Goal: Information Seeking & Learning: Learn about a topic

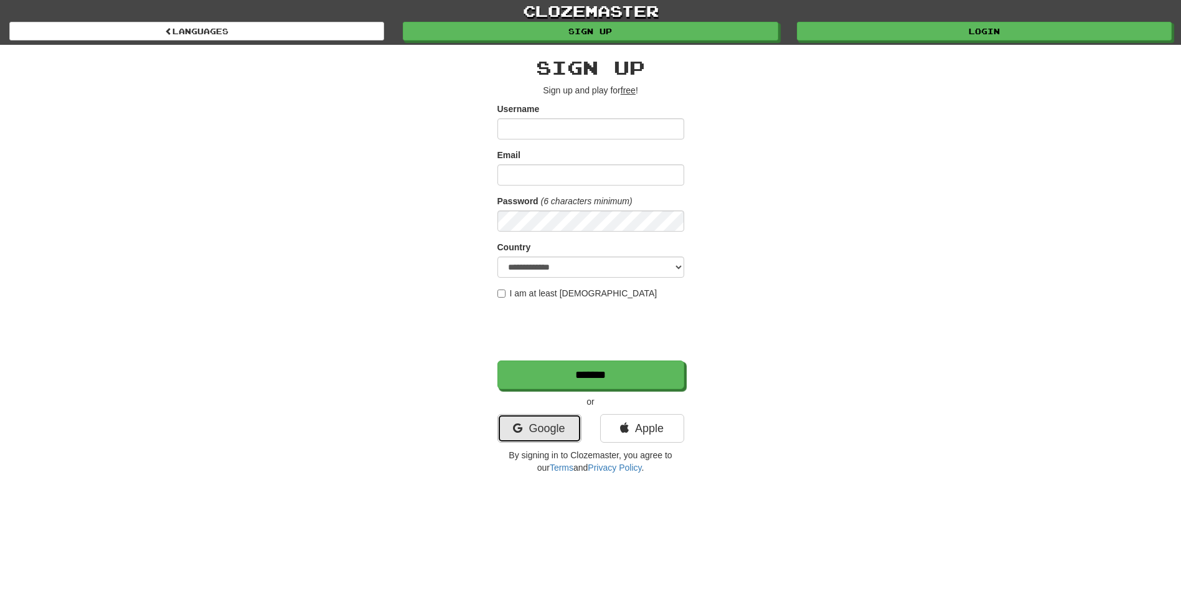
click at [558, 424] on link "Google" at bounding box center [539, 428] width 84 height 29
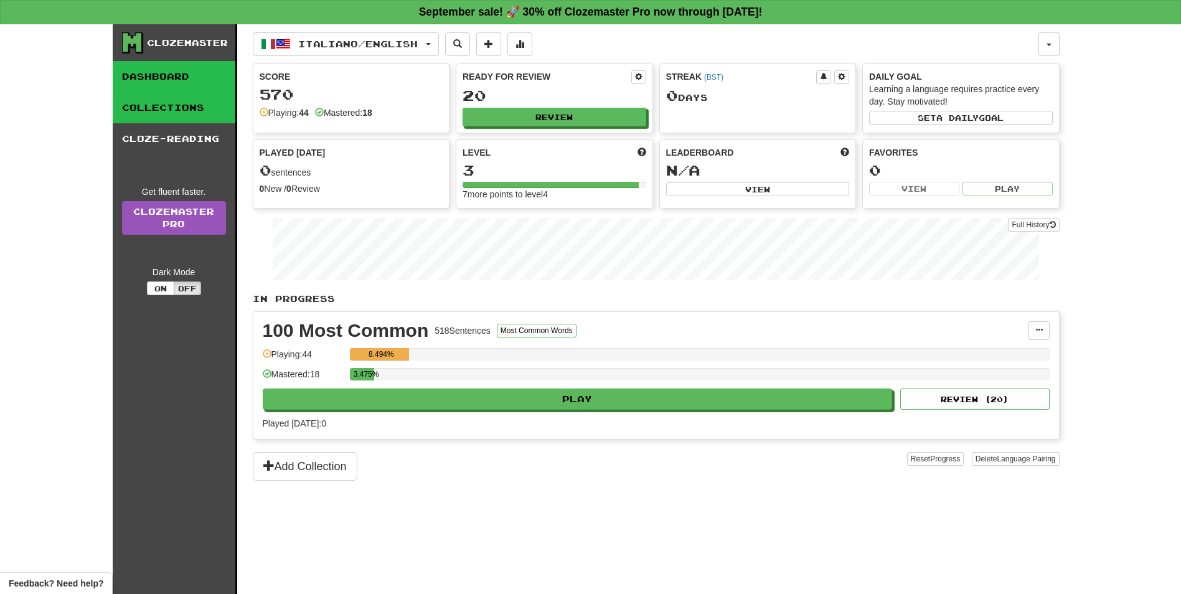
click at [160, 103] on link "Collections" at bounding box center [174, 107] width 123 height 31
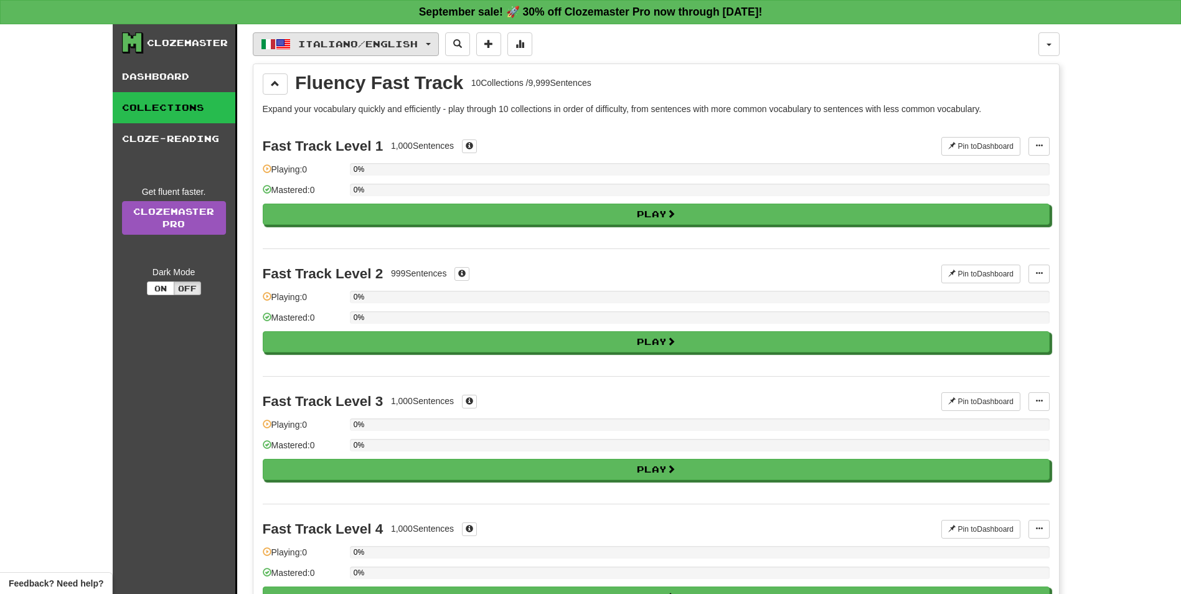
click at [436, 41] on button "Italiano / English" at bounding box center [346, 44] width 186 height 24
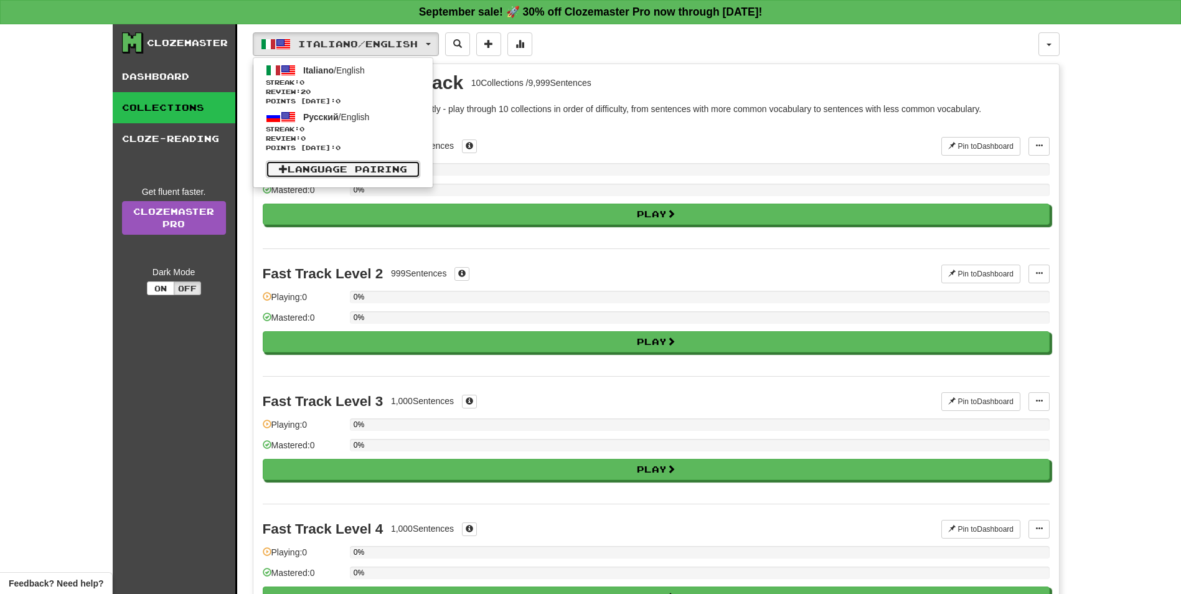
click at [396, 161] on link "Language Pairing" at bounding box center [343, 169] width 154 height 17
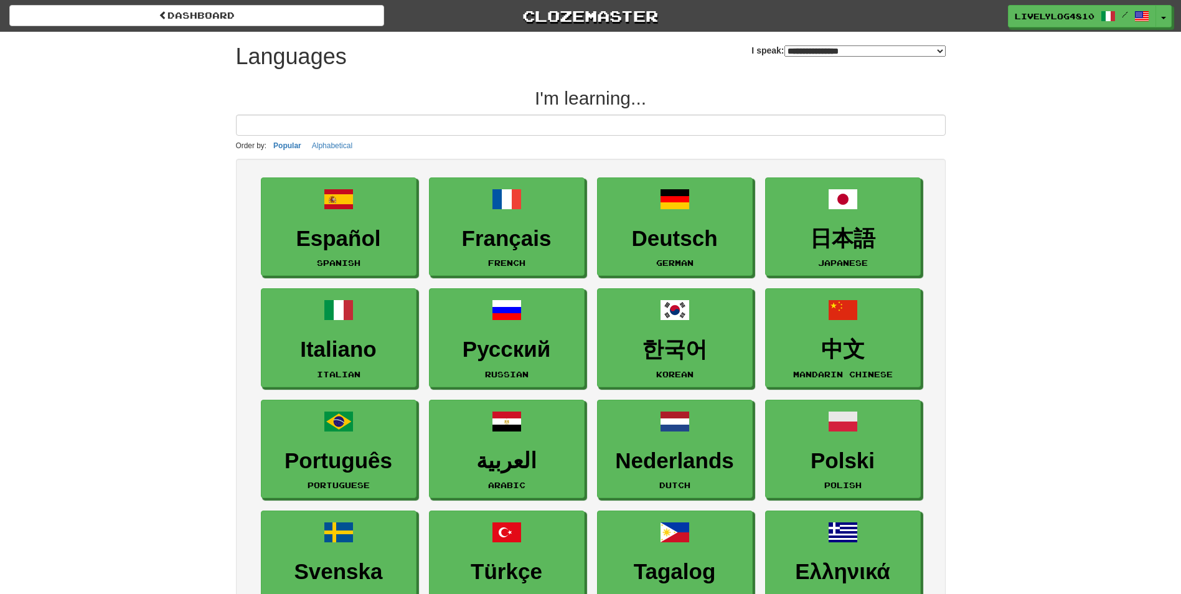
select select "*******"
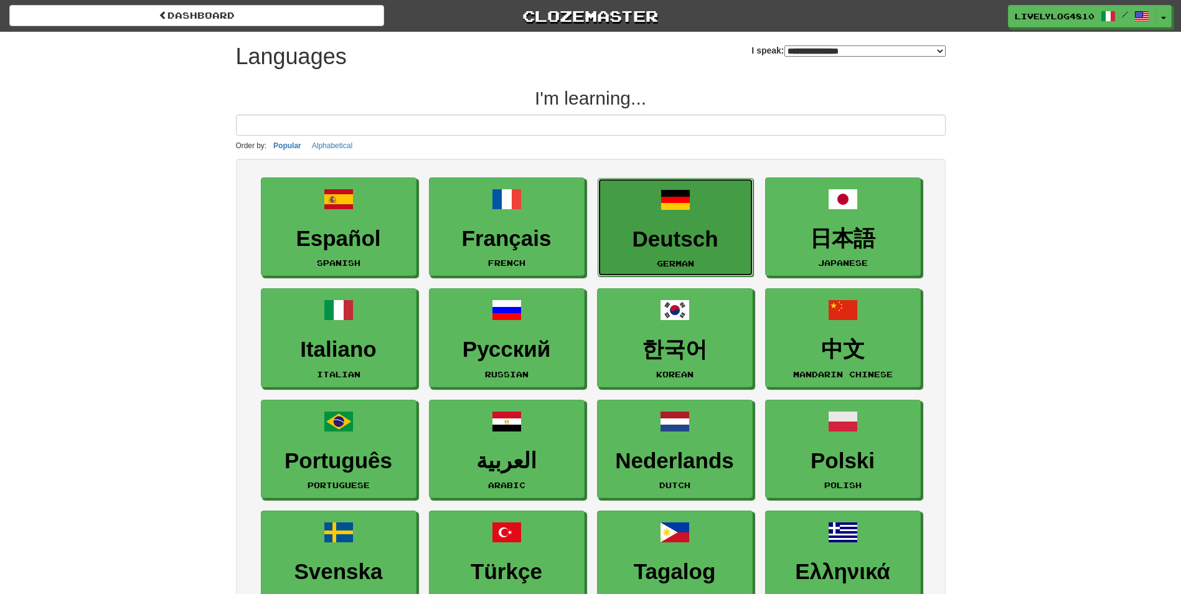
click at [670, 228] on h3 "Deutsch" at bounding box center [675, 239] width 142 height 24
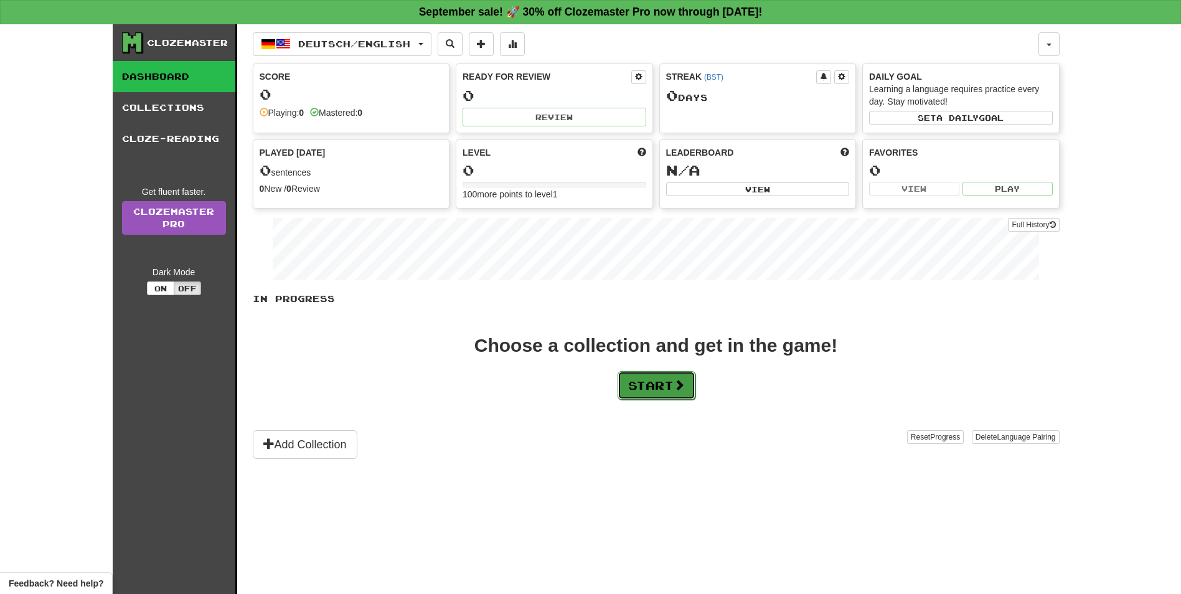
click at [673, 390] on button "Start" at bounding box center [656, 385] width 78 height 29
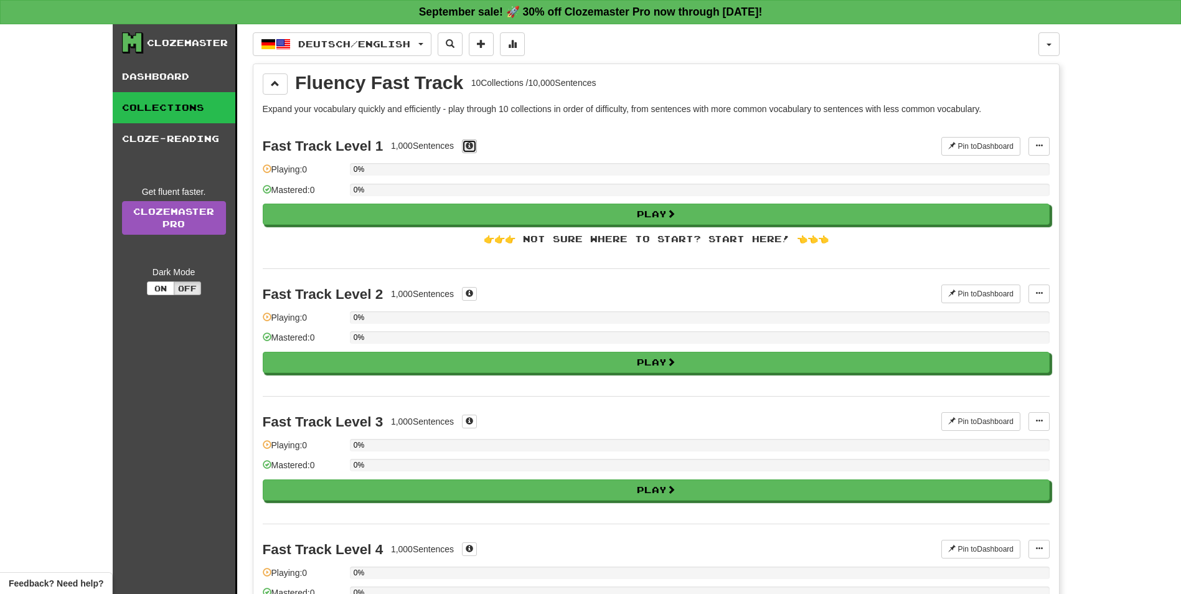
click at [469, 144] on span at bounding box center [468, 145] width 7 height 7
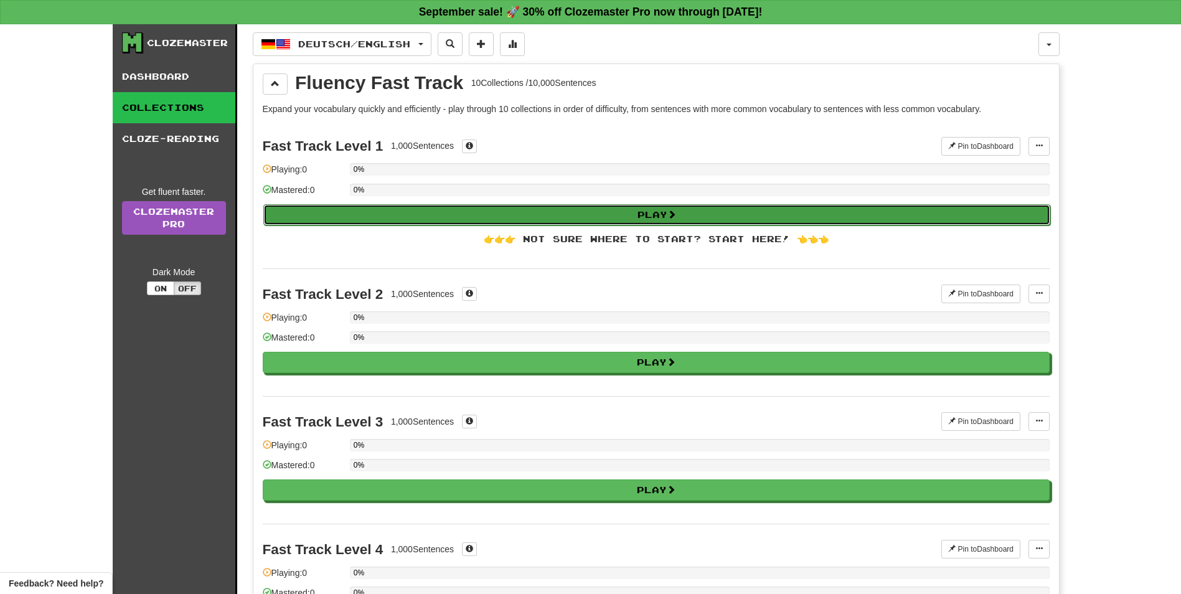
click at [612, 218] on button "Play" at bounding box center [656, 214] width 787 height 21
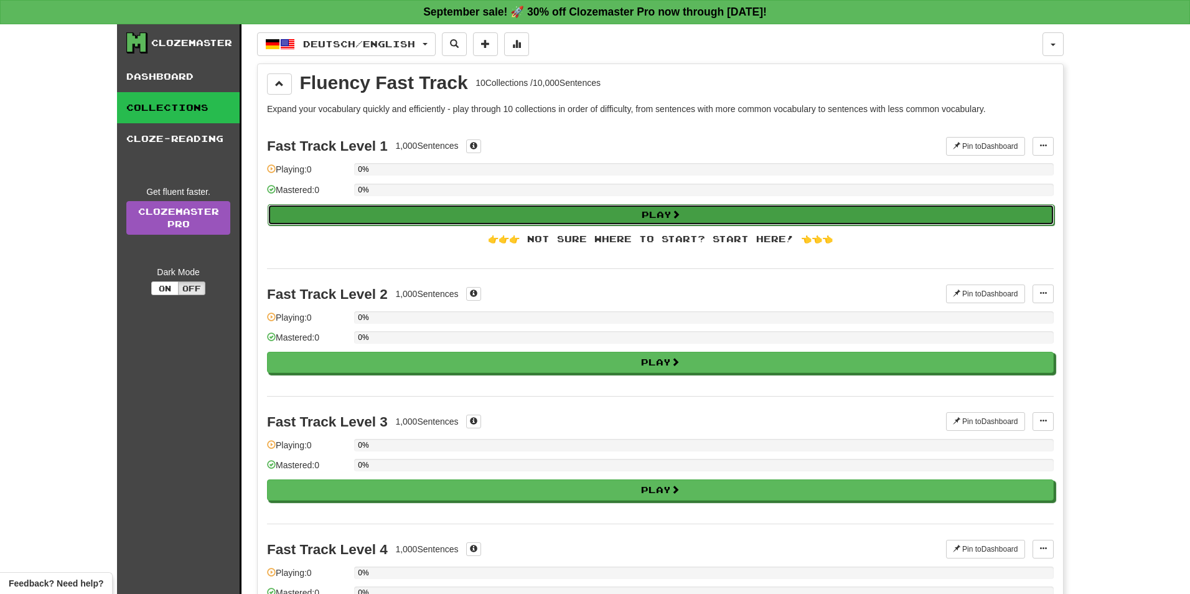
select select "**"
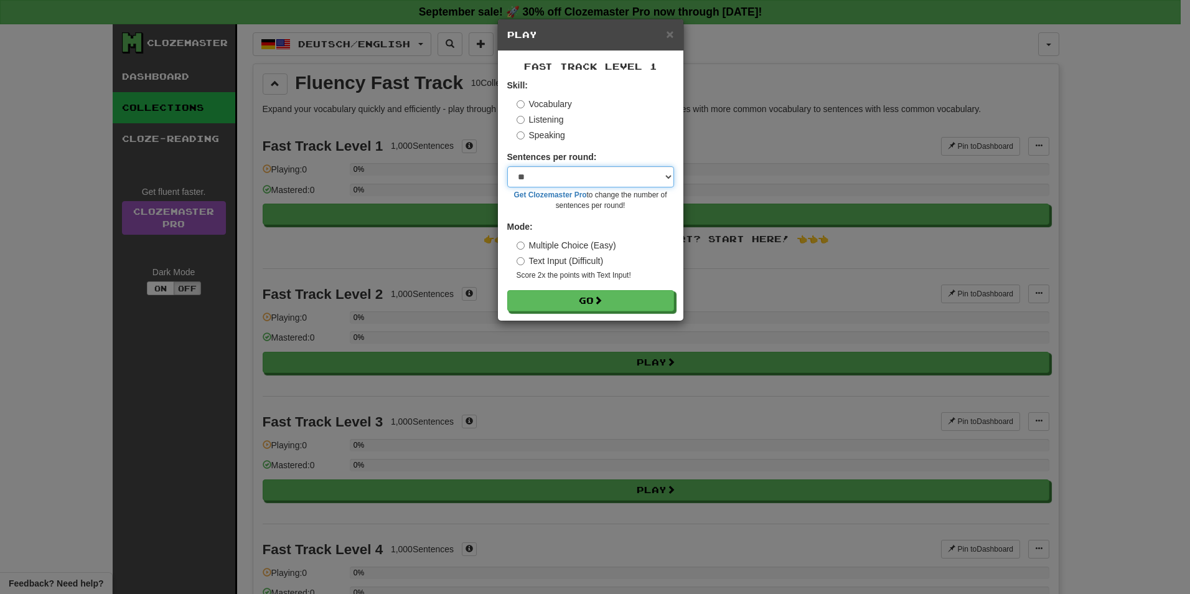
click at [669, 180] on select "* ** ** ** ** ** *** ********" at bounding box center [590, 176] width 167 height 21
click at [670, 140] on div "Speaking" at bounding box center [595, 135] width 157 height 12
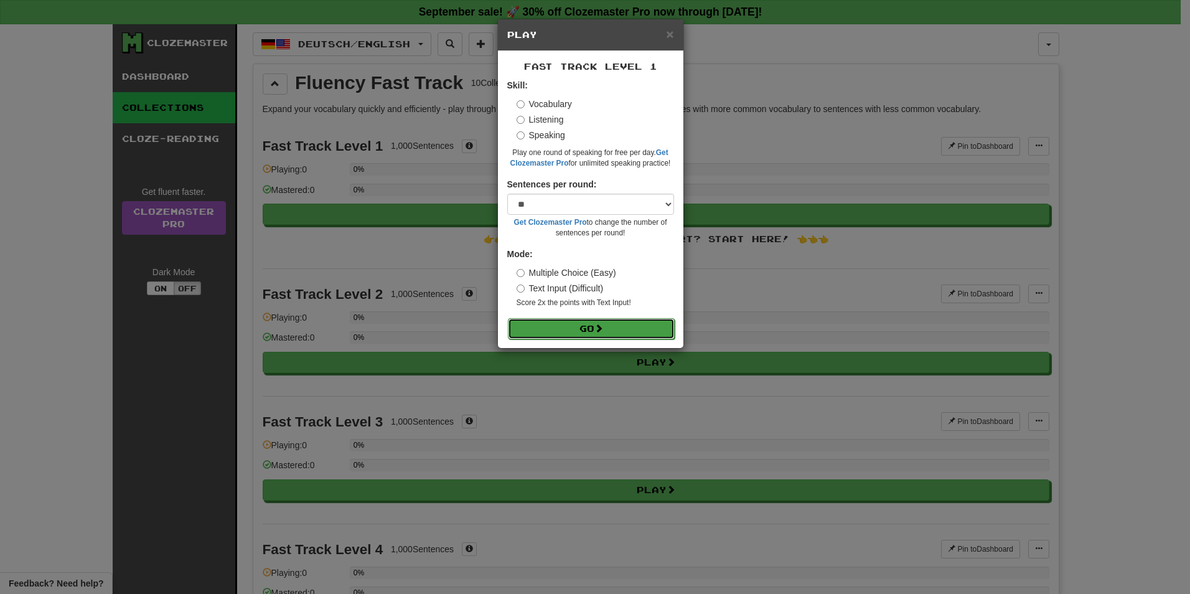
click at [638, 325] on button "Go" at bounding box center [591, 328] width 167 height 21
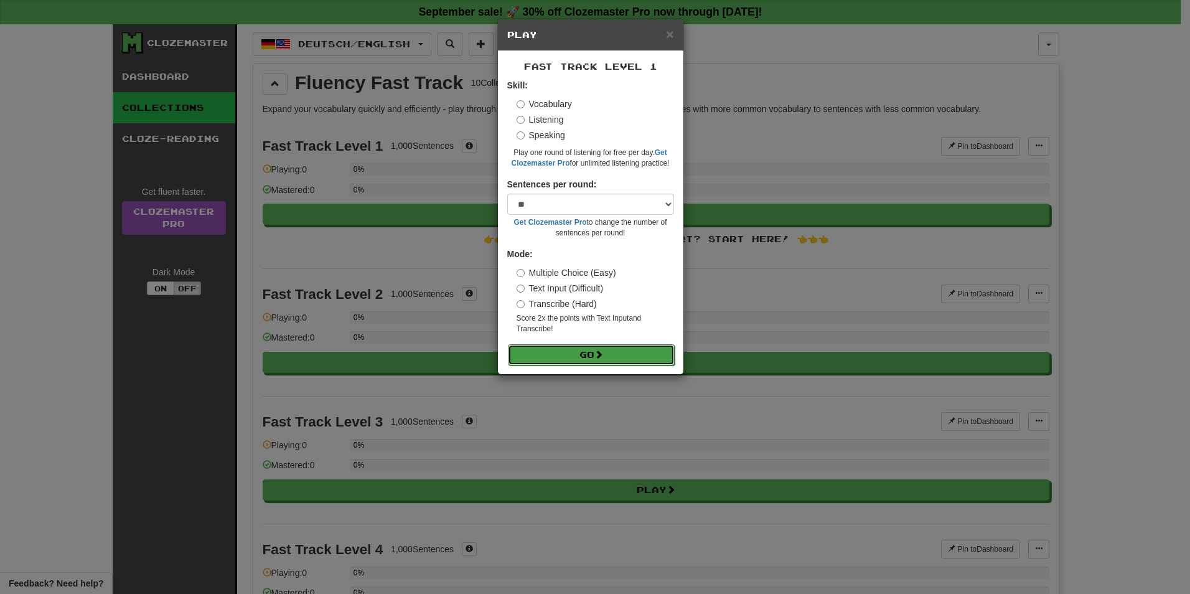
click at [623, 358] on button "Go" at bounding box center [591, 354] width 167 height 21
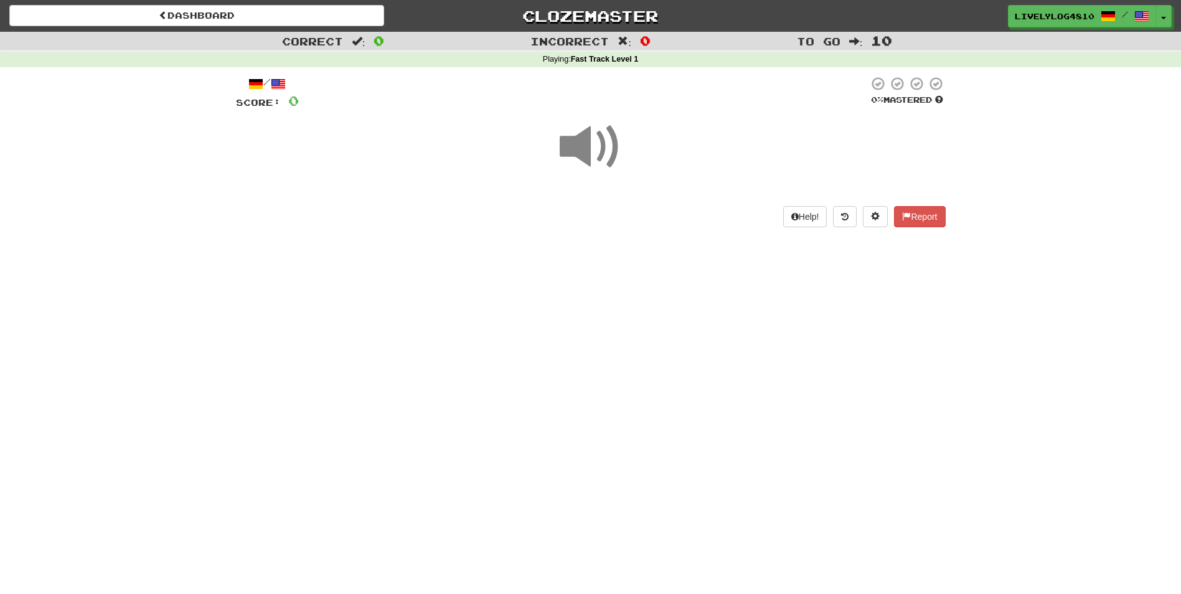
click at [598, 147] on span at bounding box center [590, 147] width 62 height 62
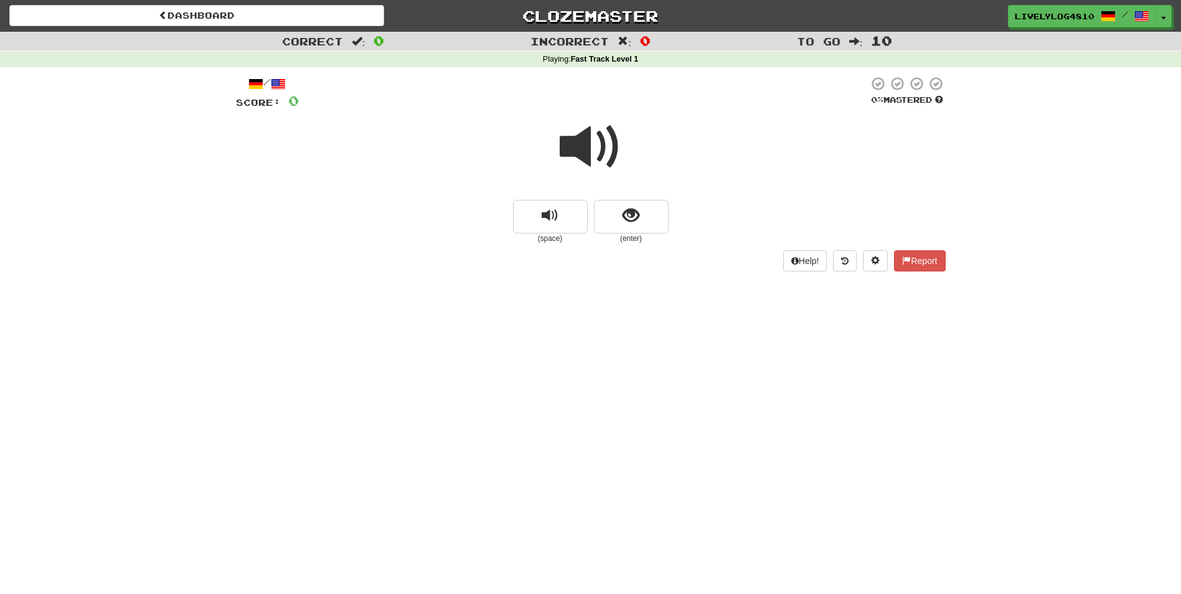
click at [607, 133] on span at bounding box center [590, 147] width 62 height 62
click at [597, 145] on span at bounding box center [590, 147] width 62 height 62
click at [628, 204] on button "show sentence" at bounding box center [631, 217] width 75 height 34
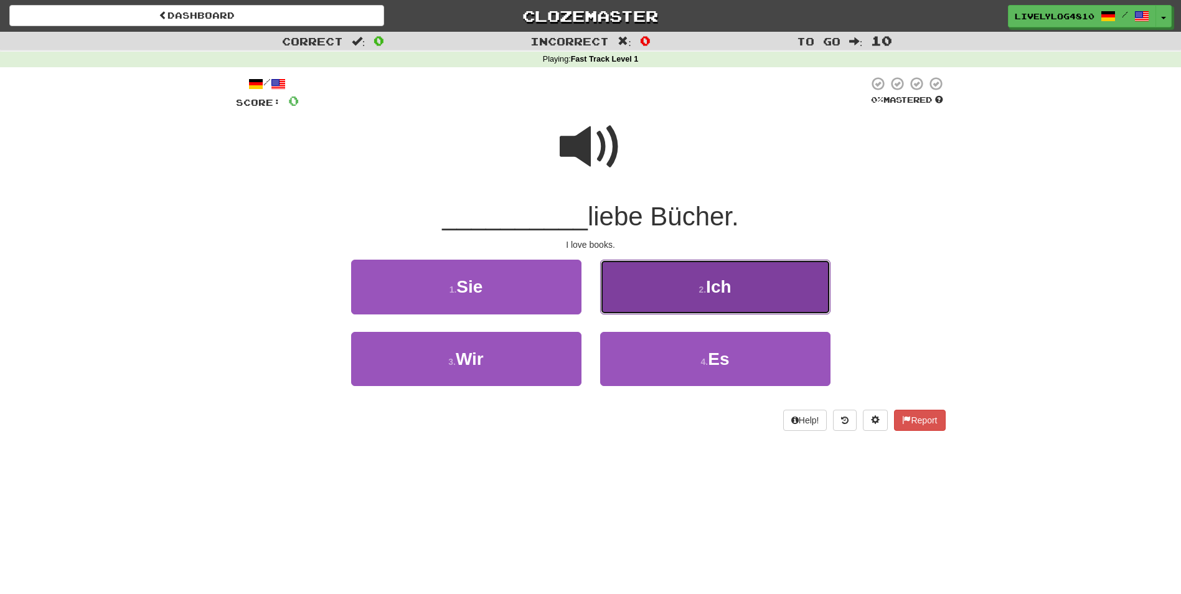
click at [758, 290] on button "2 . Ich" at bounding box center [715, 287] width 230 height 54
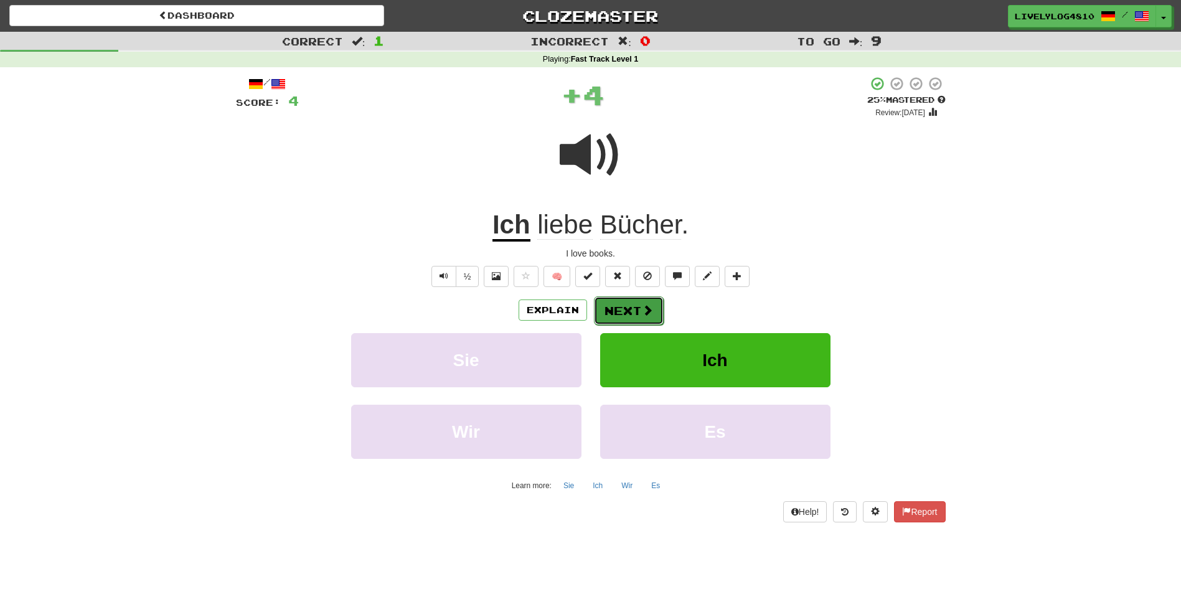
click at [625, 303] on button "Next" at bounding box center [629, 310] width 70 height 29
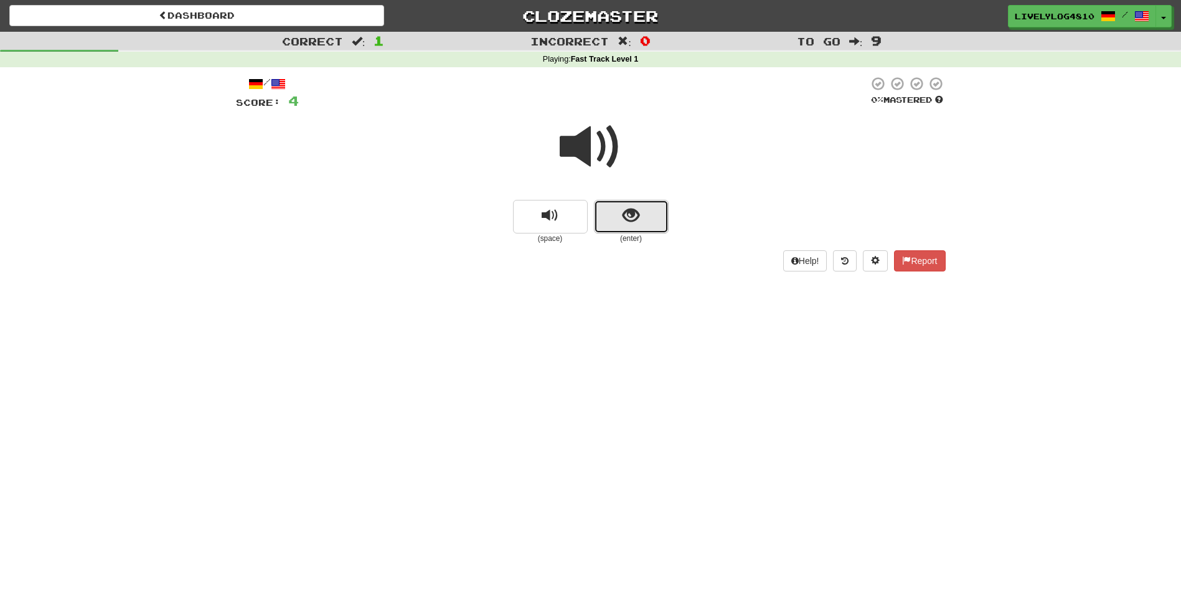
click at [626, 226] on button "show sentence" at bounding box center [631, 217] width 75 height 34
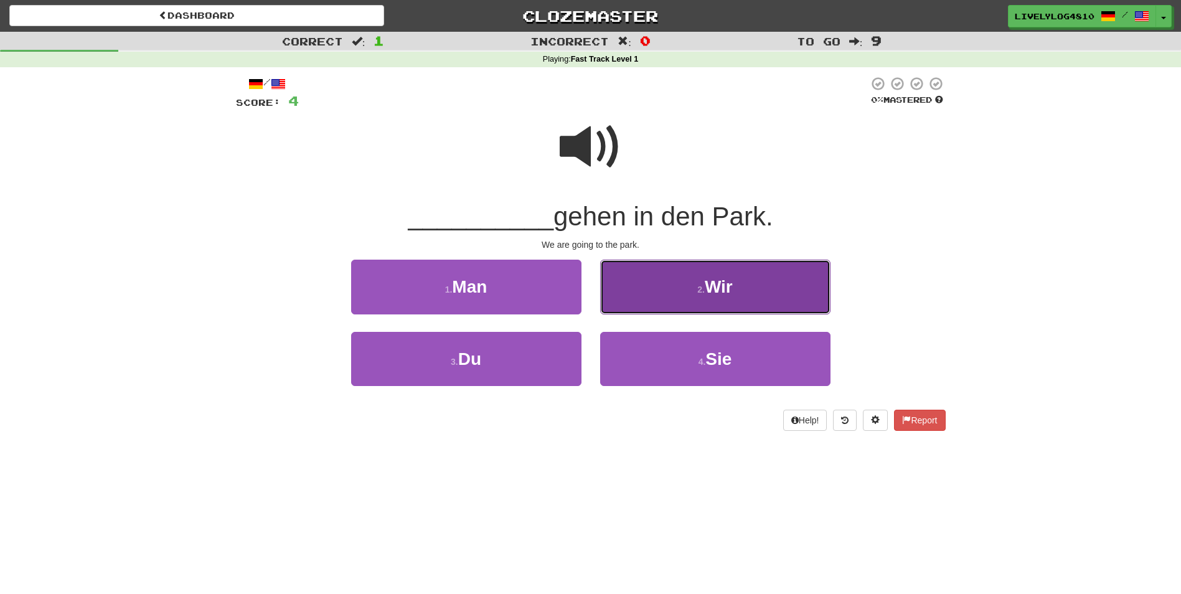
click at [663, 292] on button "2 . Wir" at bounding box center [715, 287] width 230 height 54
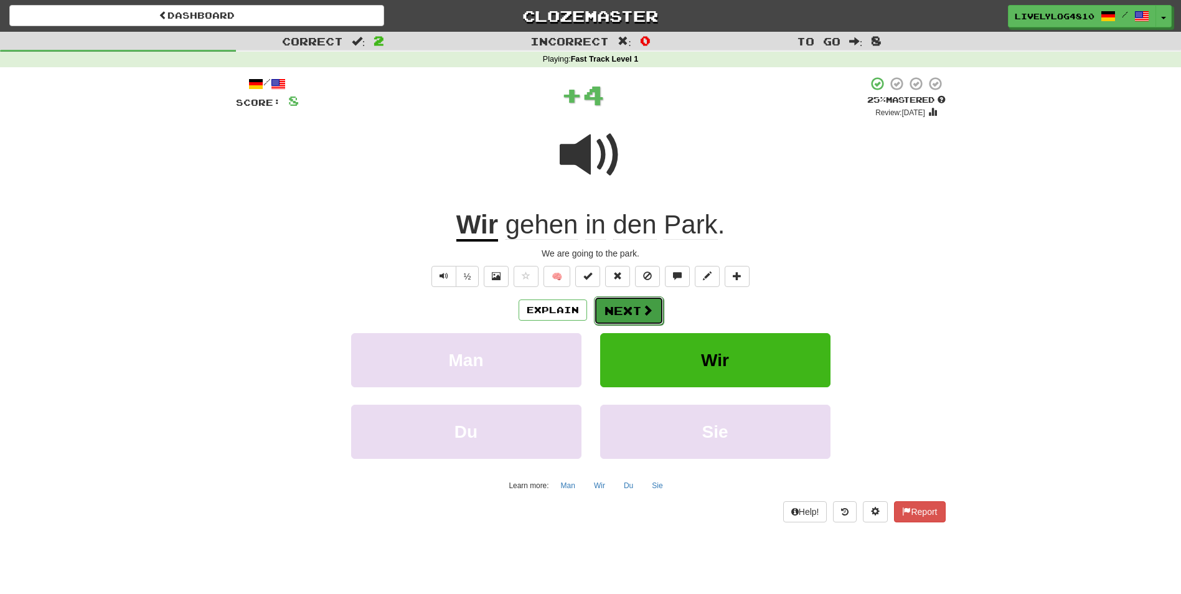
click at [630, 300] on button "Next" at bounding box center [629, 310] width 70 height 29
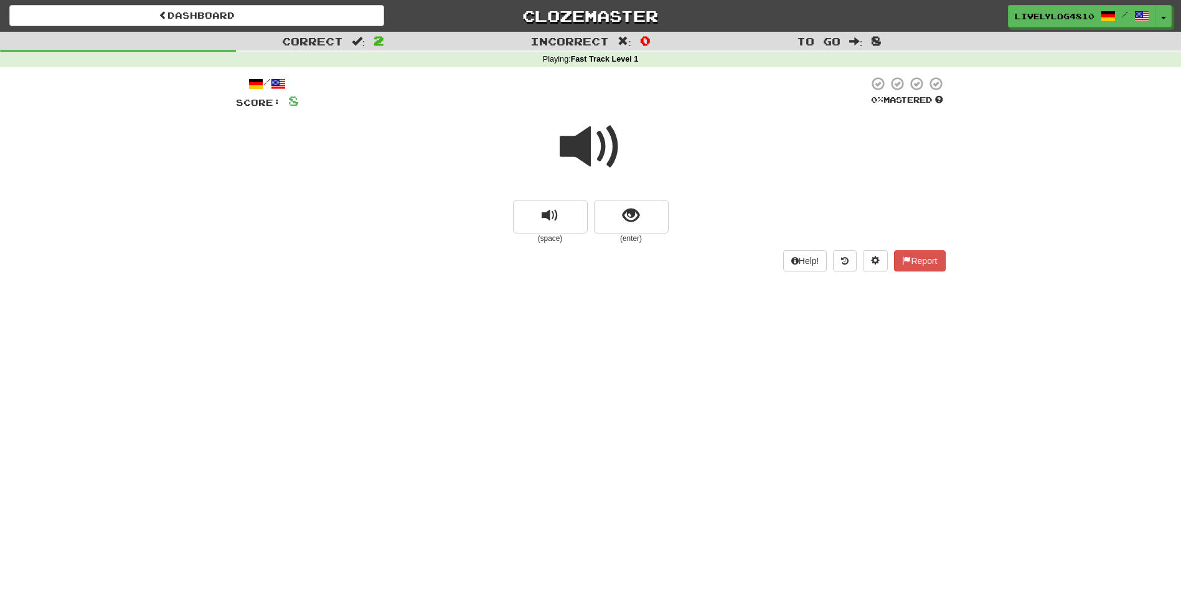
click at [597, 158] on span at bounding box center [590, 147] width 62 height 62
click at [632, 214] on span "show sentence" at bounding box center [630, 215] width 17 height 17
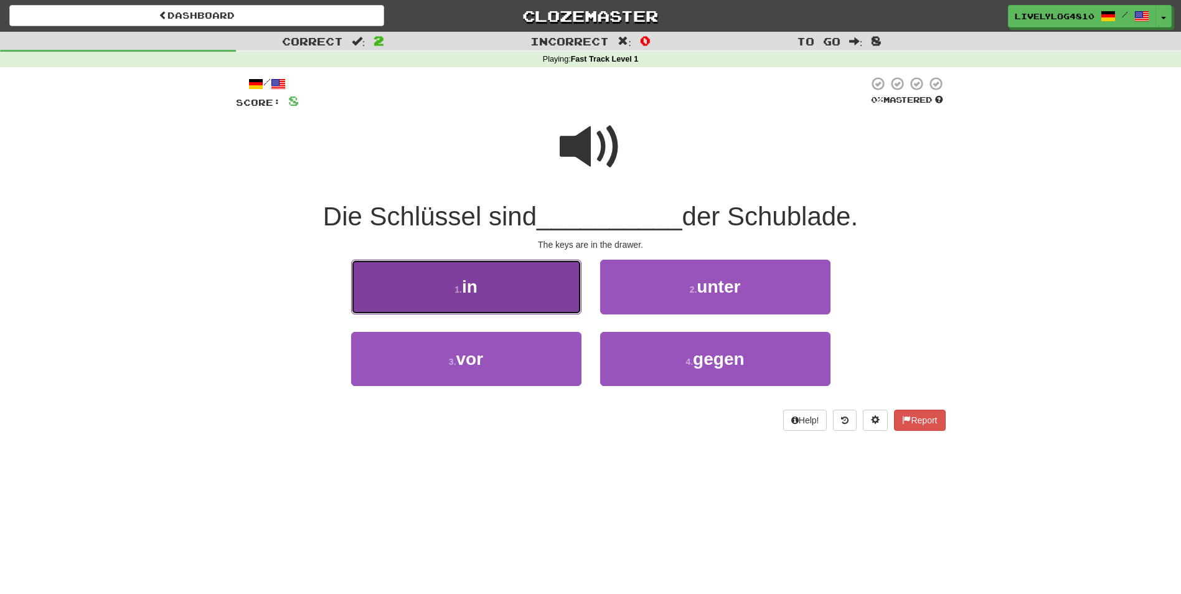
click at [534, 286] on button "1 . in" at bounding box center [466, 287] width 230 height 54
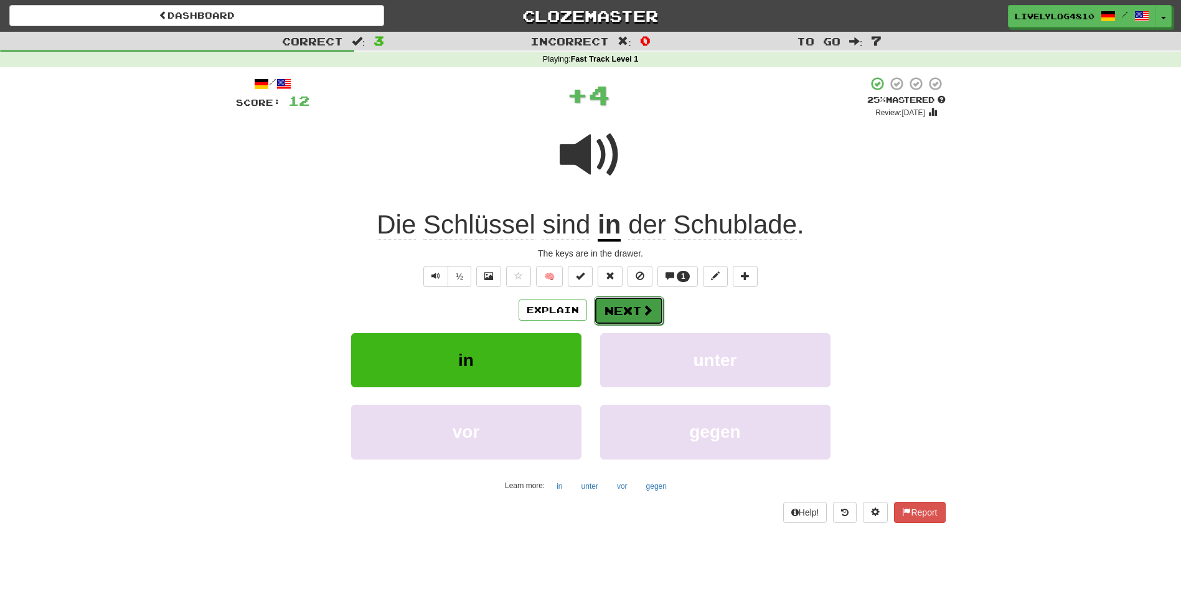
click at [648, 316] on span at bounding box center [647, 309] width 11 height 11
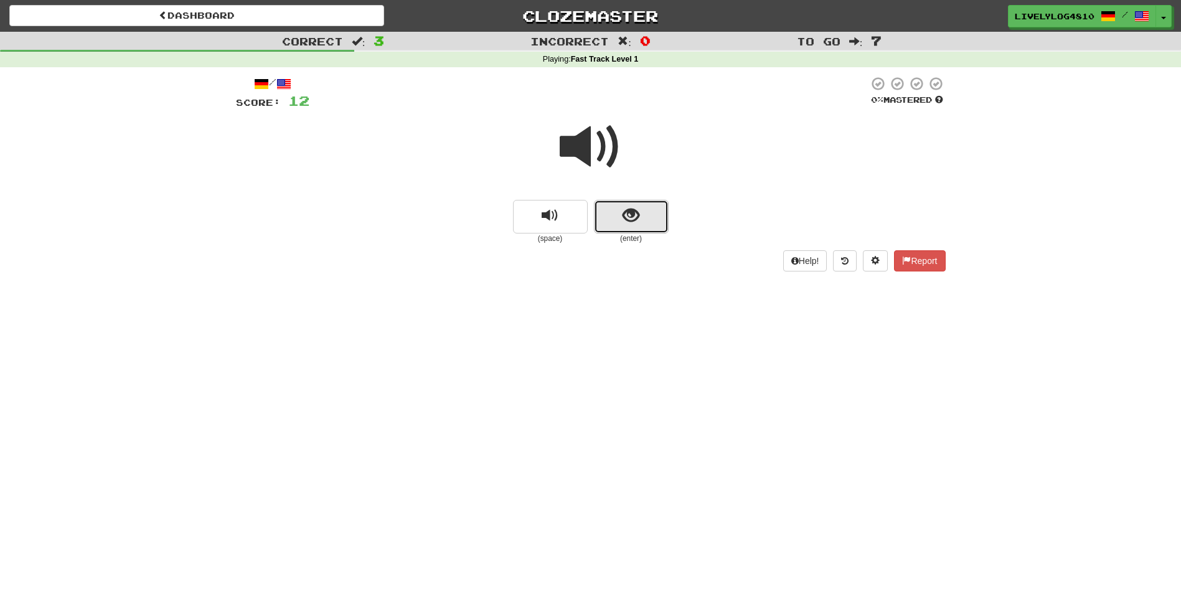
click at [625, 208] on span "show sentence" at bounding box center [630, 215] width 17 height 17
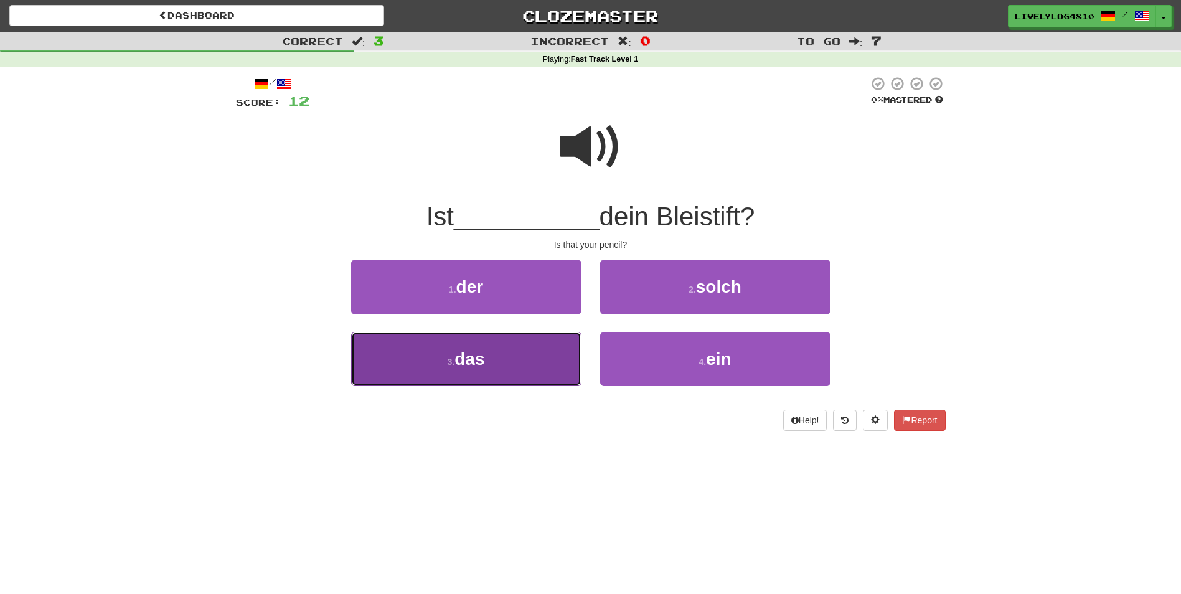
click at [525, 351] on button "3 . das" at bounding box center [466, 359] width 230 height 54
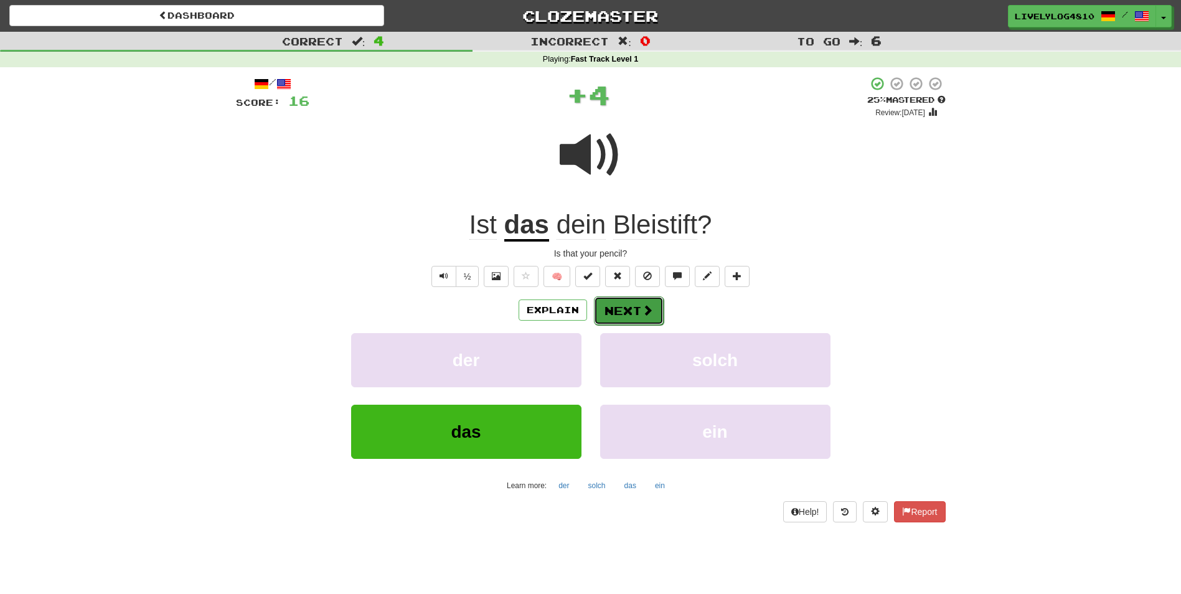
click at [637, 310] on button "Next" at bounding box center [629, 310] width 70 height 29
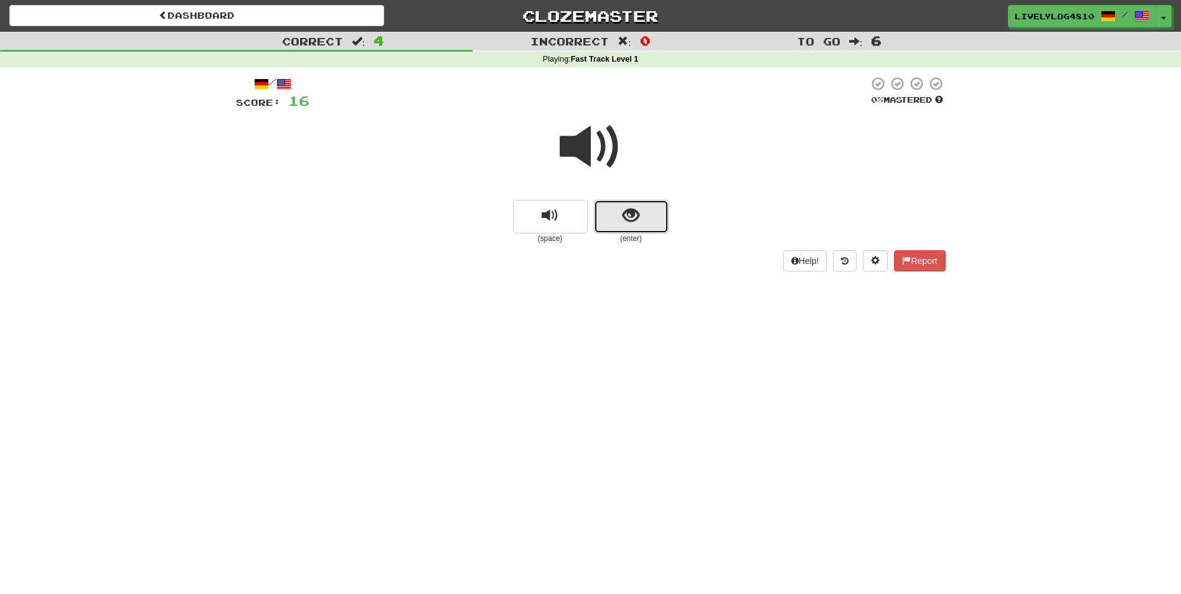
click at [627, 222] on span "show sentence" at bounding box center [630, 215] width 17 height 17
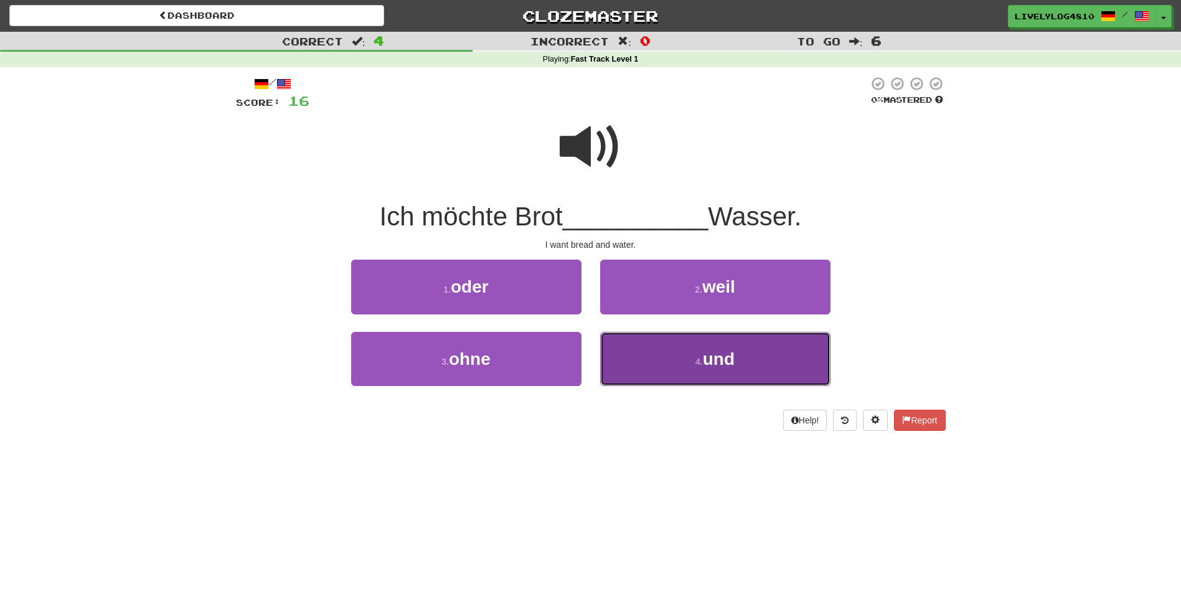
click at [679, 378] on button "4 . und" at bounding box center [715, 359] width 230 height 54
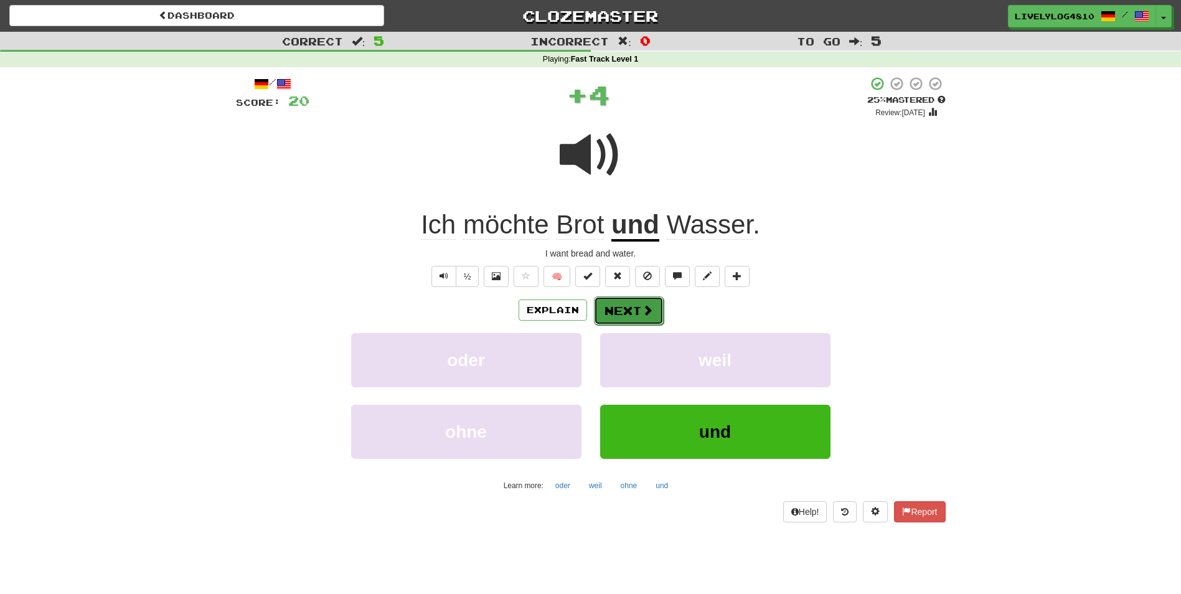
click at [637, 307] on button "Next" at bounding box center [629, 310] width 70 height 29
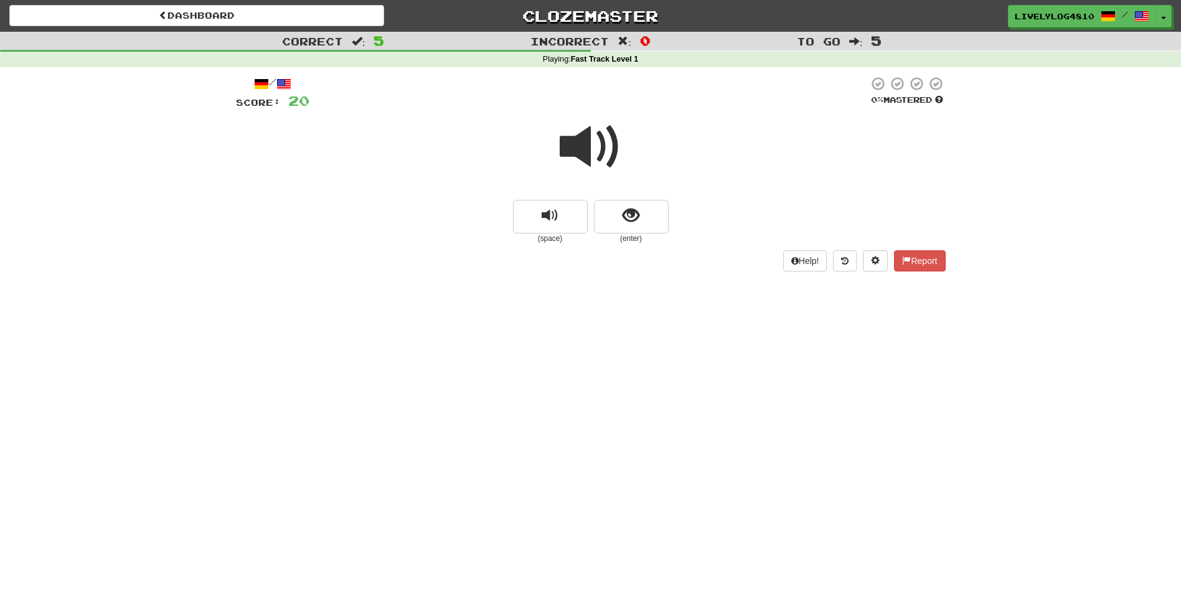
click at [596, 152] on span at bounding box center [590, 147] width 62 height 62
click at [630, 219] on span "show sentence" at bounding box center [630, 215] width 17 height 17
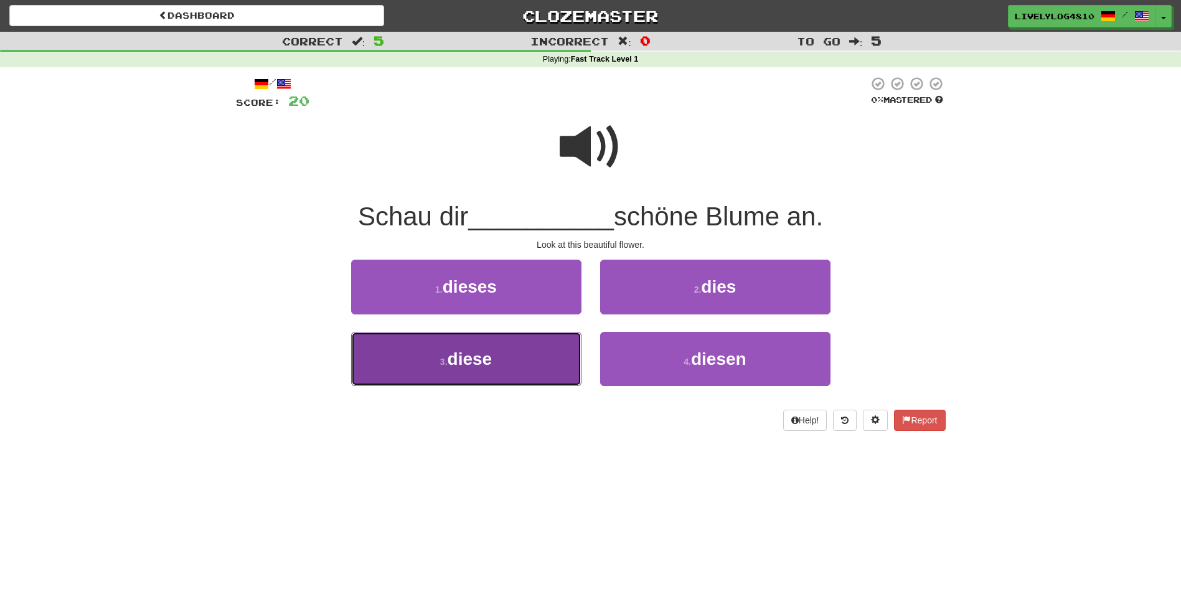
click at [545, 357] on button "3 . diese" at bounding box center [466, 359] width 230 height 54
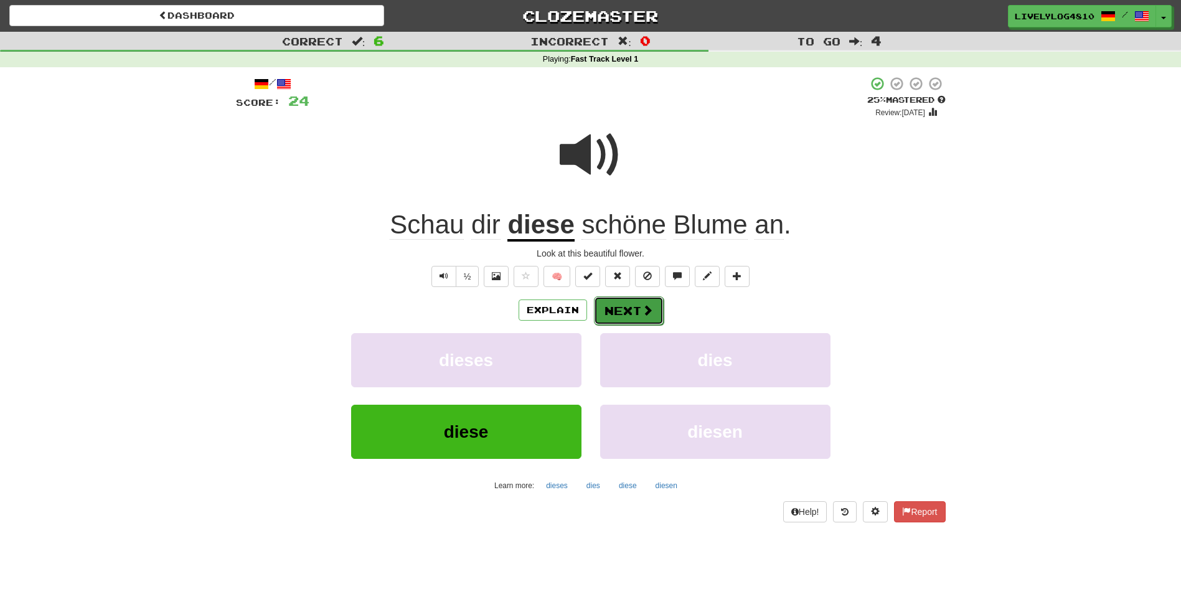
click at [625, 311] on button "Next" at bounding box center [629, 310] width 70 height 29
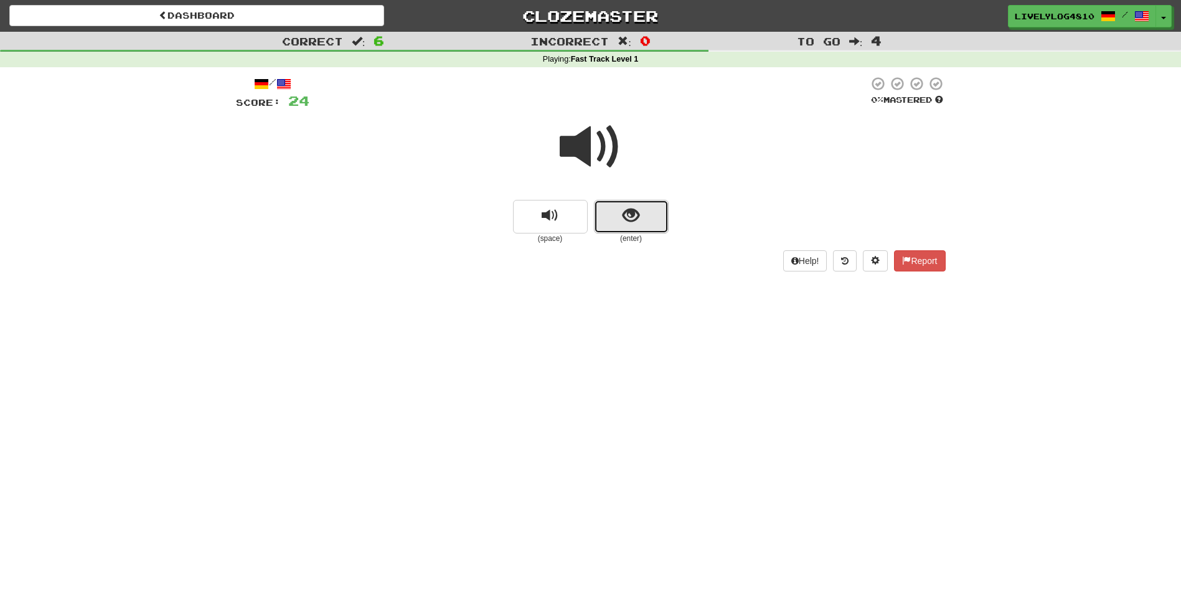
click at [633, 212] on span "show sentence" at bounding box center [630, 215] width 17 height 17
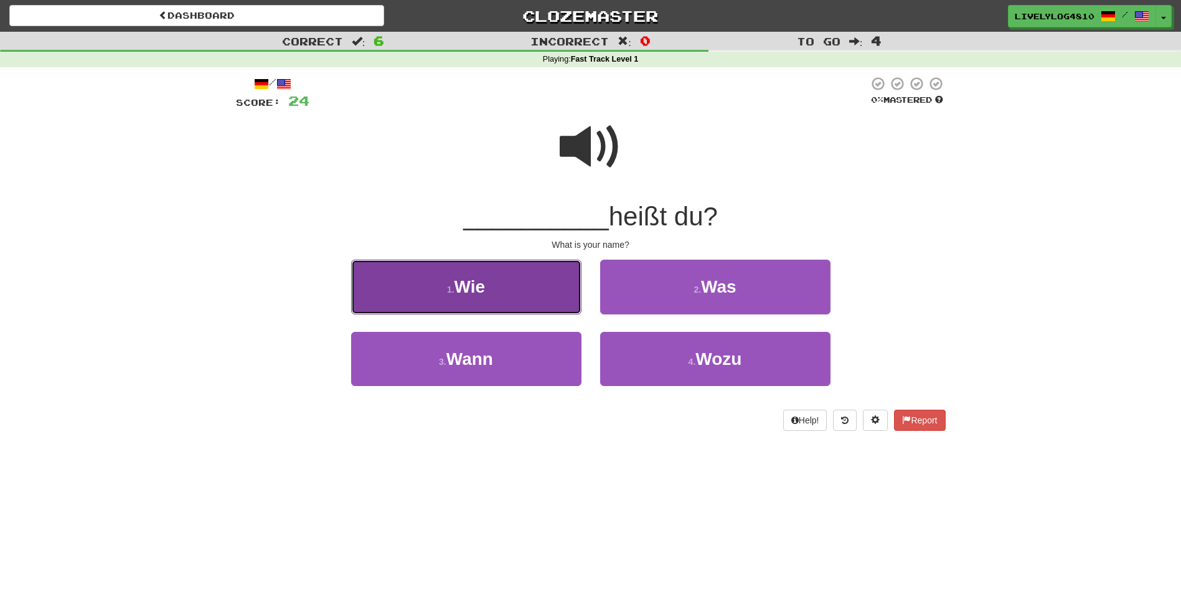
click at [538, 276] on button "1 . Wie" at bounding box center [466, 287] width 230 height 54
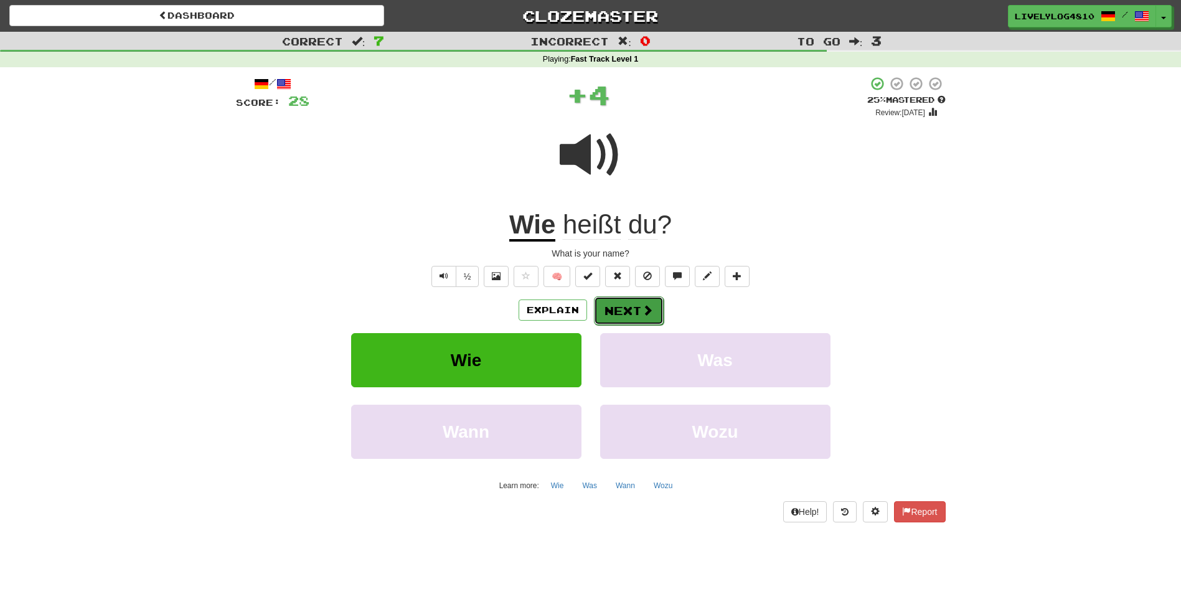
click at [653, 316] on button "Next" at bounding box center [629, 310] width 70 height 29
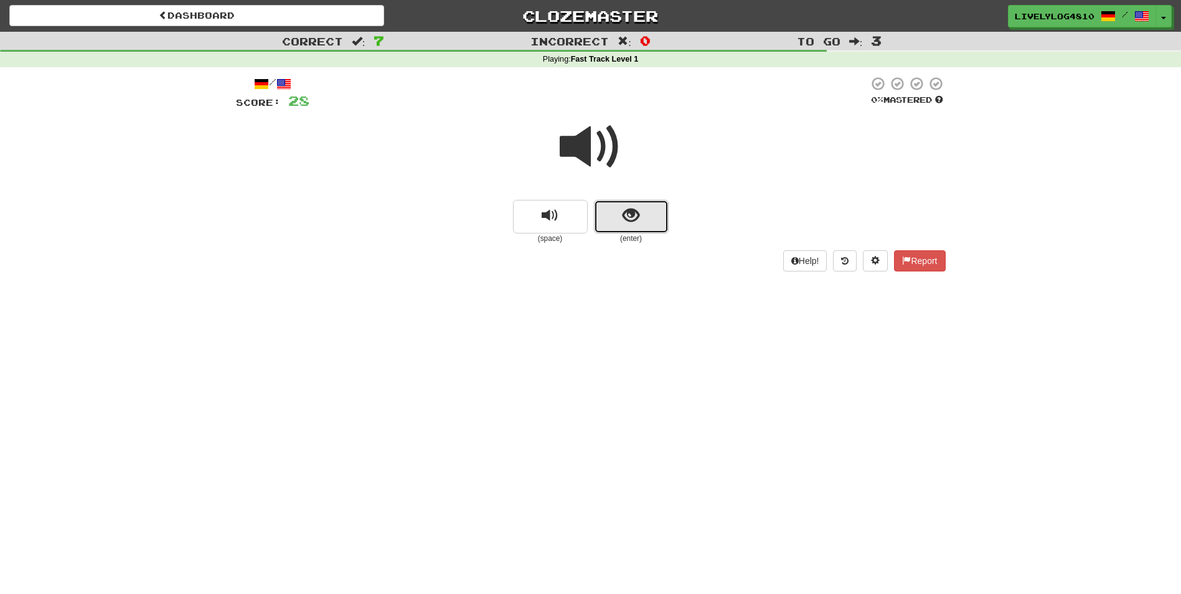
click at [635, 217] on span "show sentence" at bounding box center [630, 215] width 17 height 17
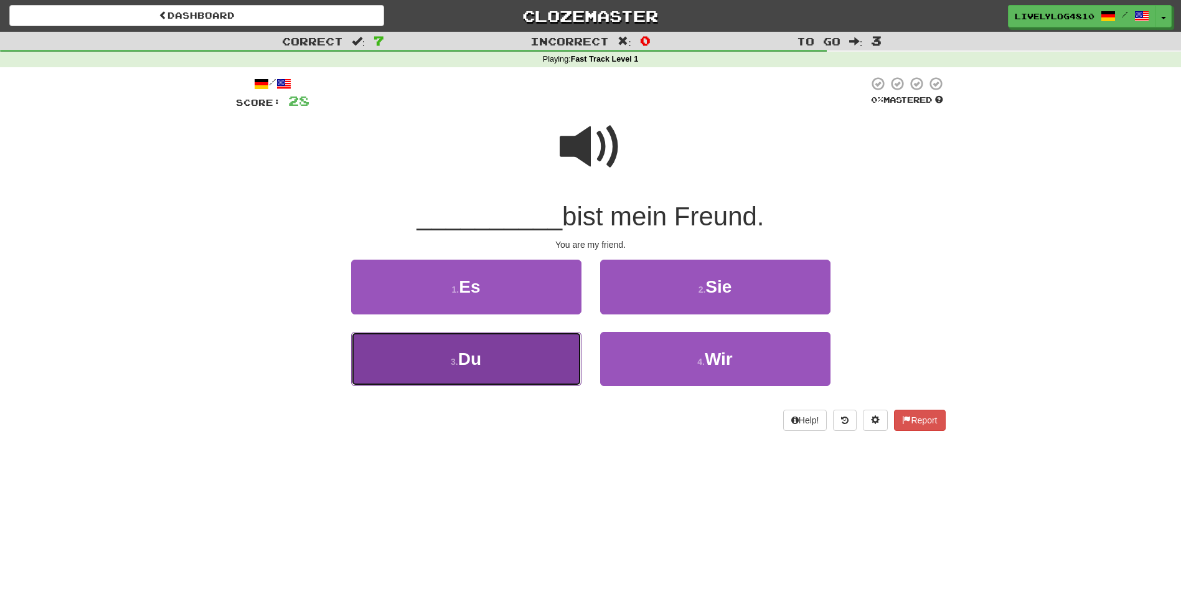
click at [472, 342] on button "3 . Du" at bounding box center [466, 359] width 230 height 54
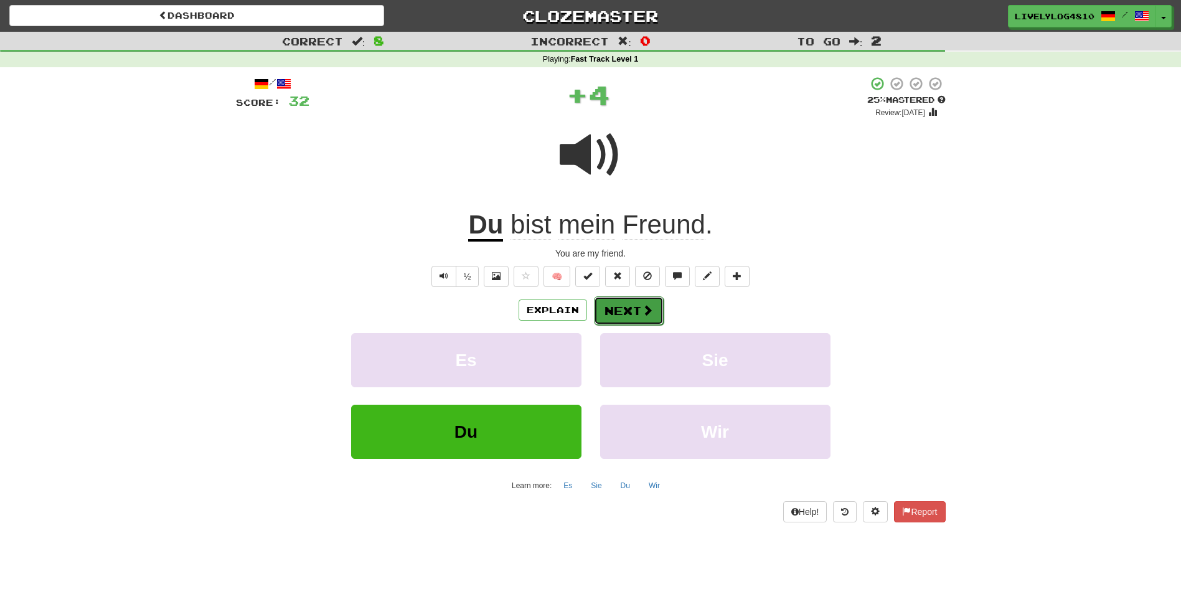
click at [629, 304] on button "Next" at bounding box center [629, 310] width 70 height 29
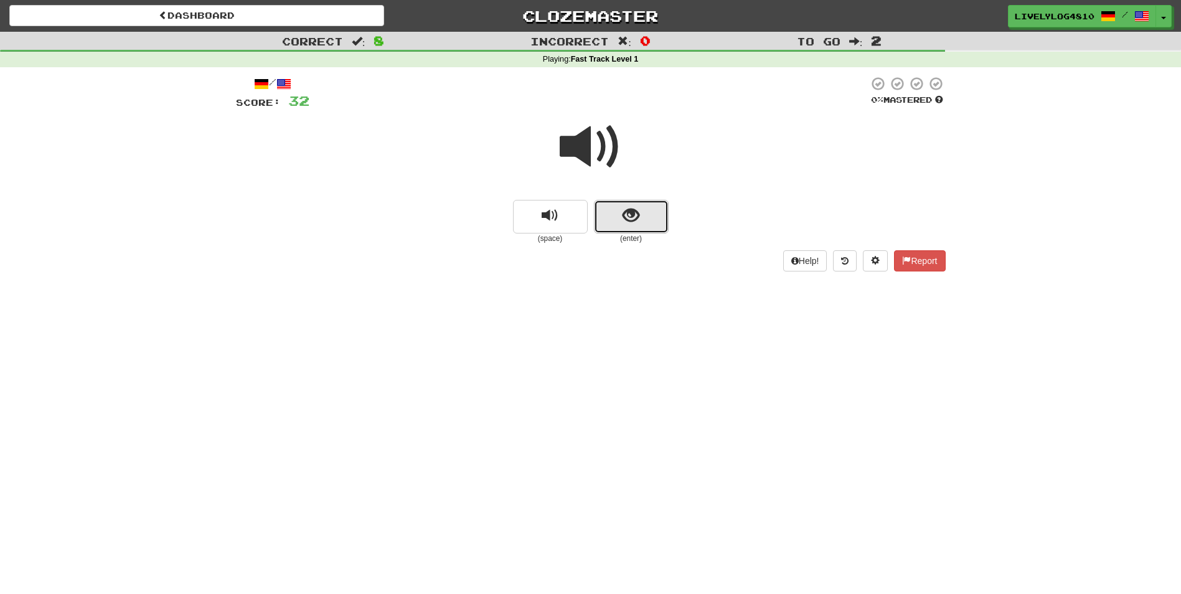
click at [642, 216] on button "show sentence" at bounding box center [631, 217] width 75 height 34
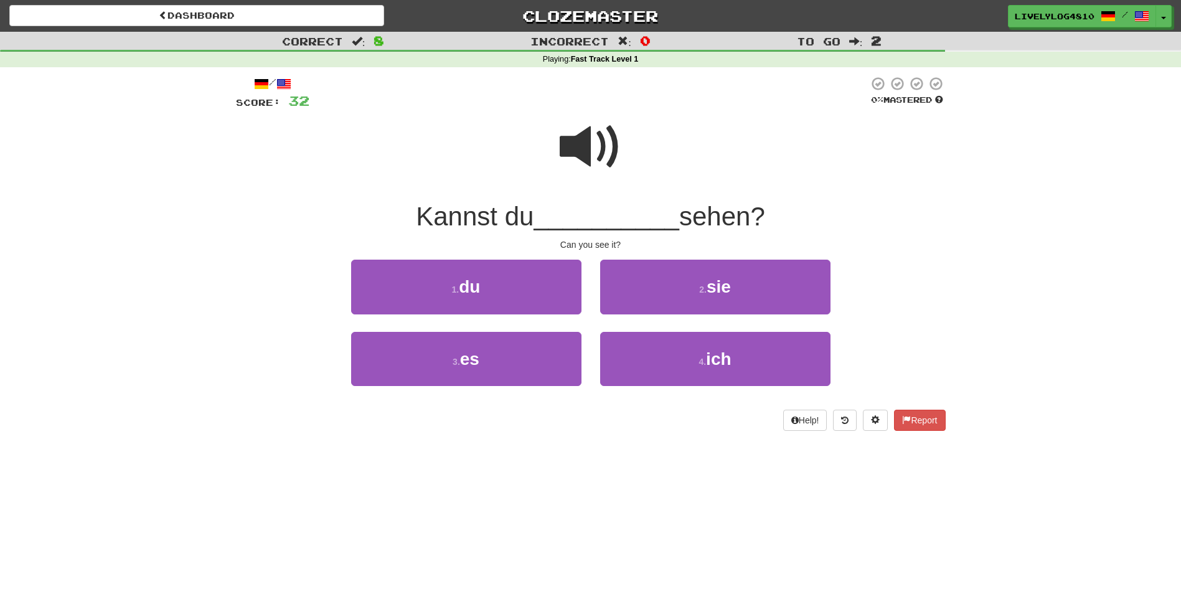
click at [642, 216] on span "__________" at bounding box center [606, 216] width 146 height 29
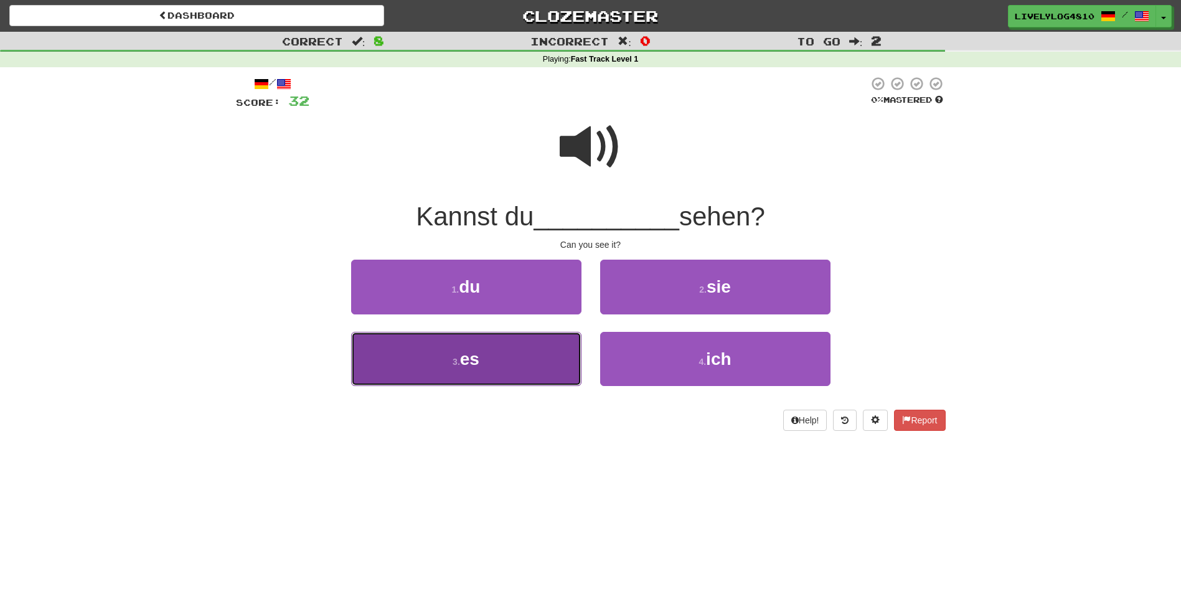
click at [535, 353] on button "3 . es" at bounding box center [466, 359] width 230 height 54
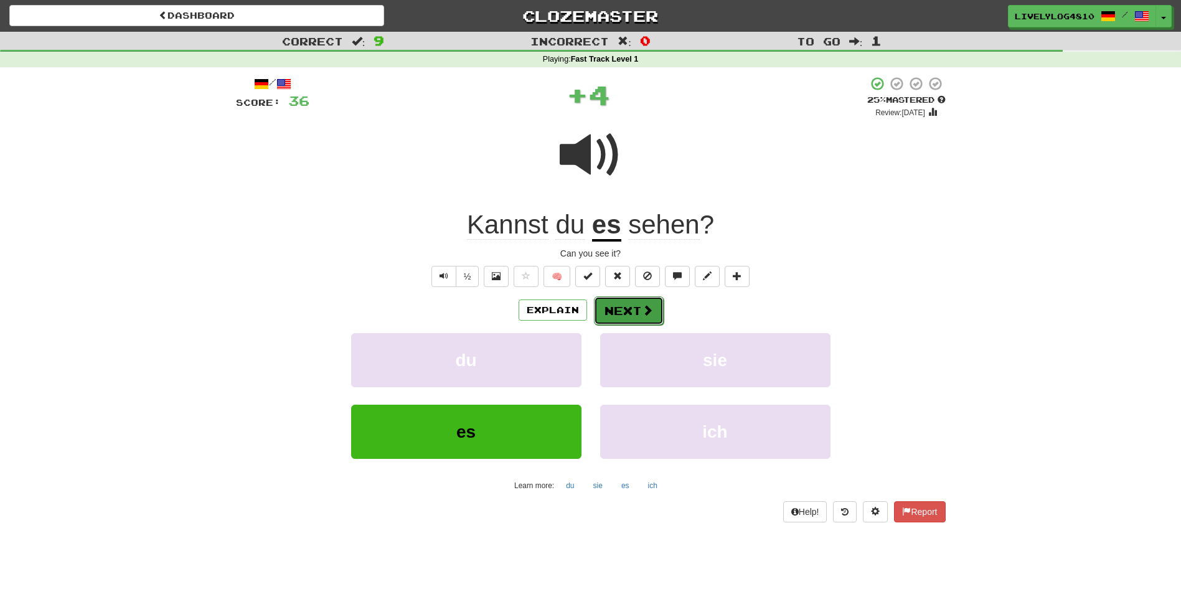
click at [645, 301] on button "Next" at bounding box center [629, 310] width 70 height 29
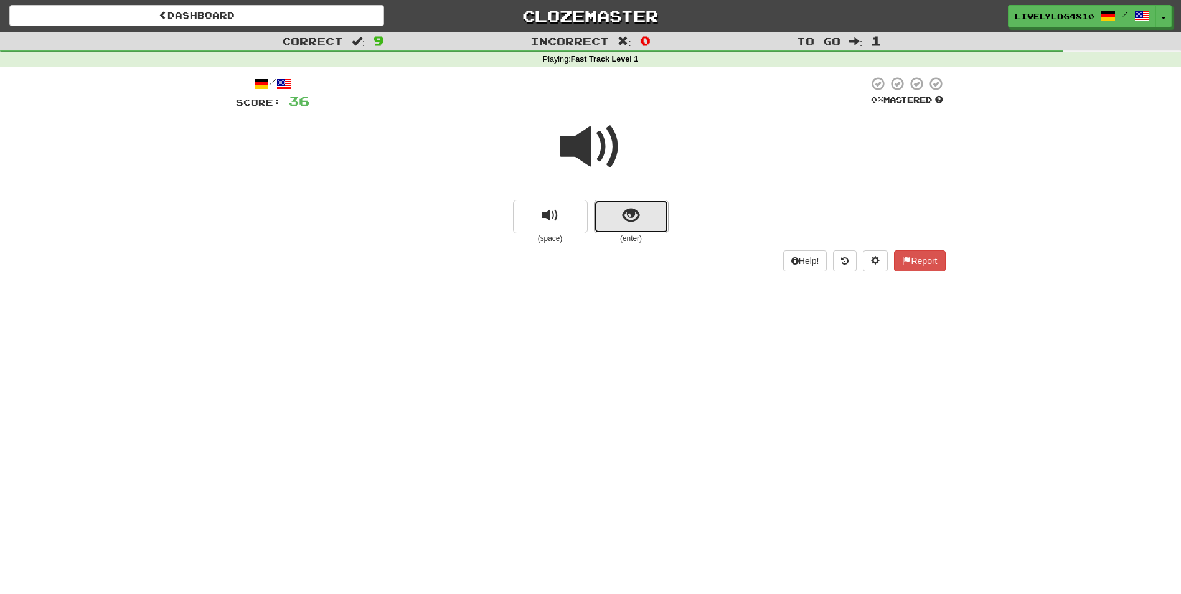
click at [638, 215] on span "show sentence" at bounding box center [630, 215] width 17 height 17
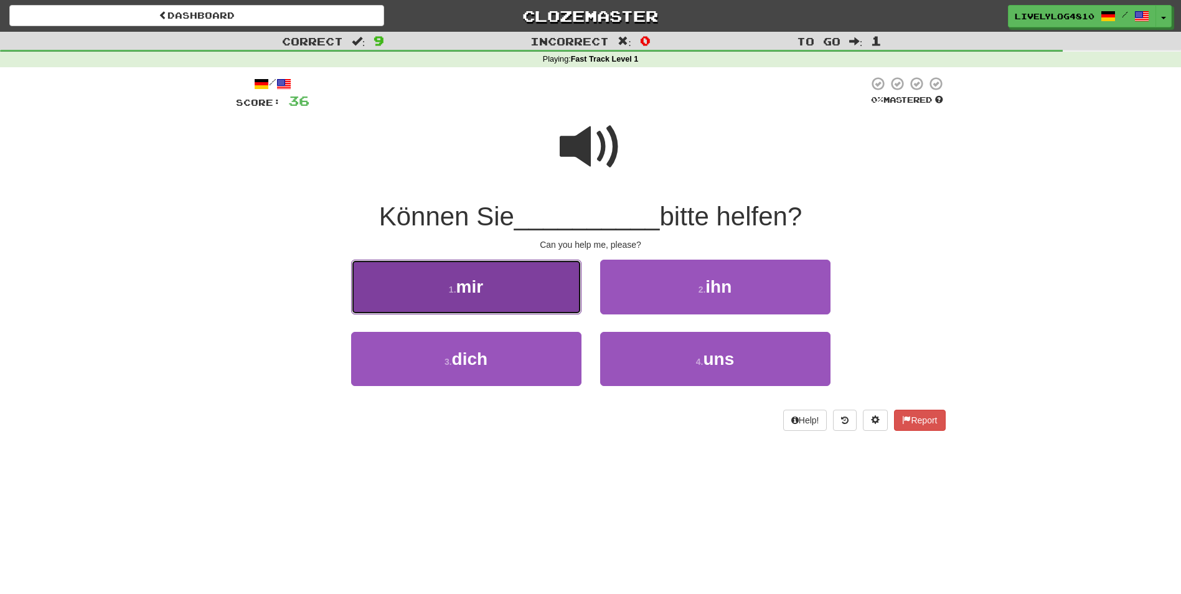
click at [522, 281] on button "1 . mir" at bounding box center [466, 287] width 230 height 54
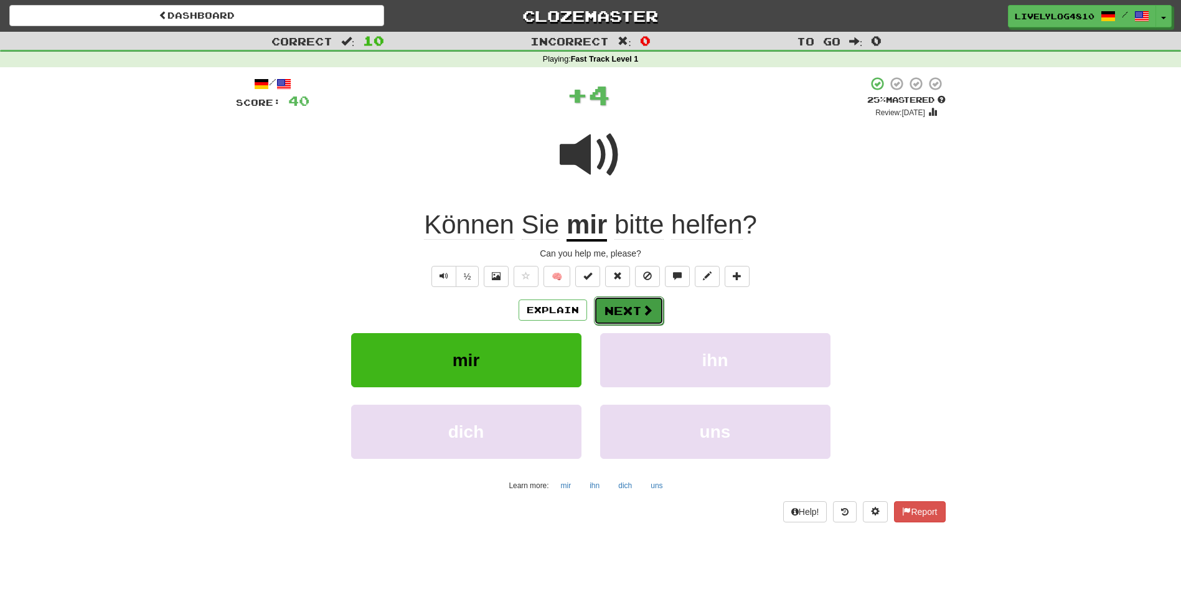
click at [623, 309] on button "Next" at bounding box center [629, 310] width 70 height 29
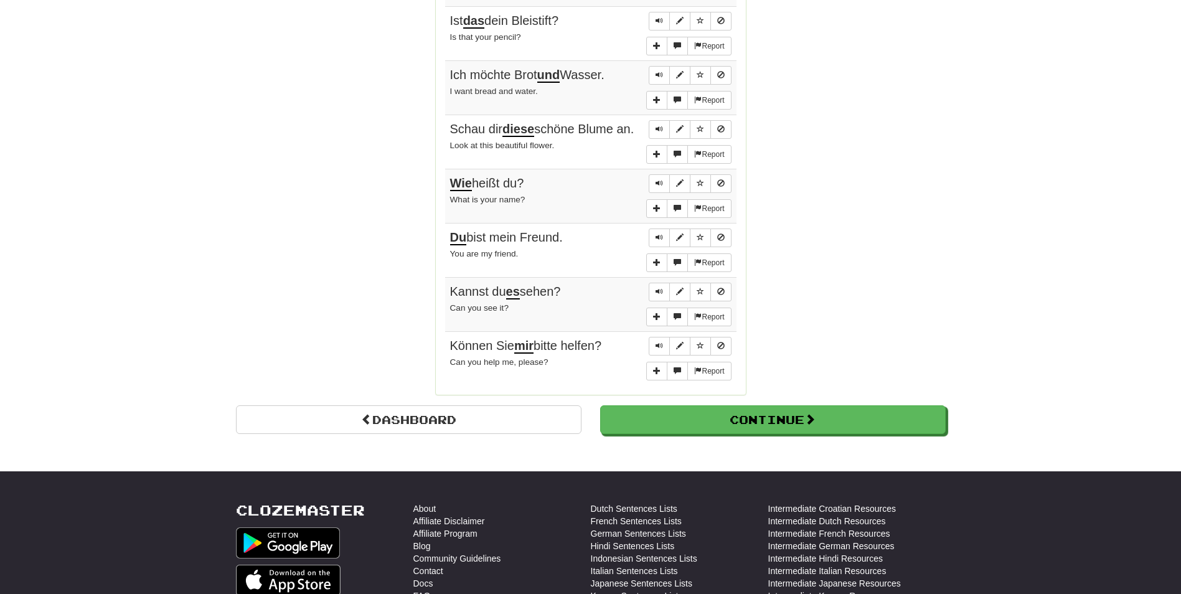
scroll to position [905, 0]
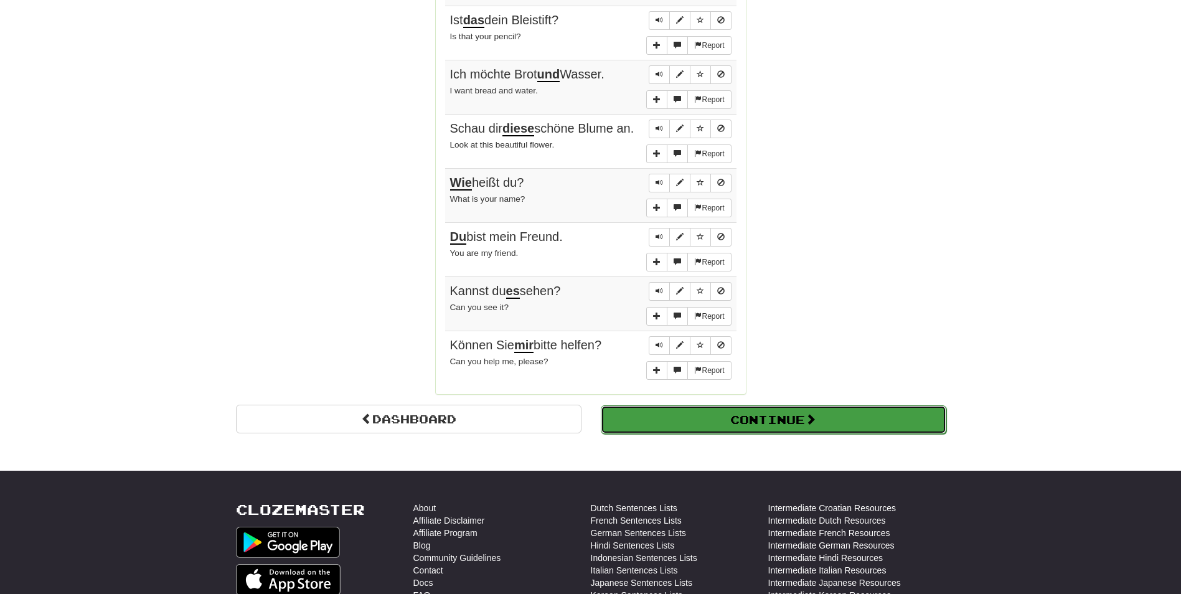
click at [711, 421] on button "Continue" at bounding box center [773, 419] width 345 height 29
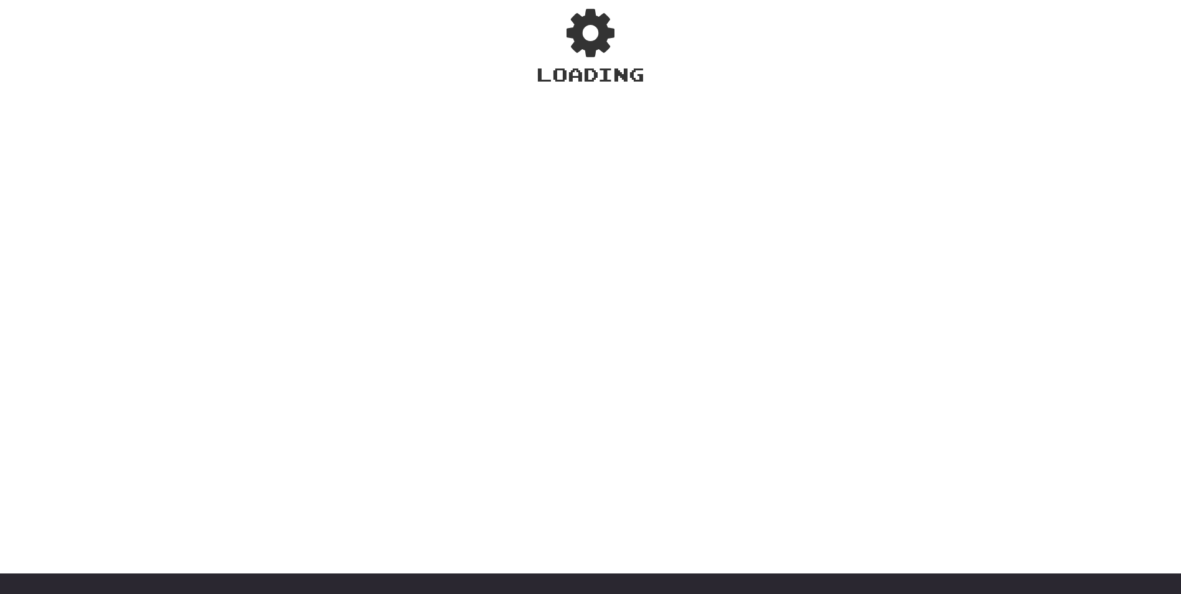
scroll to position [0, 0]
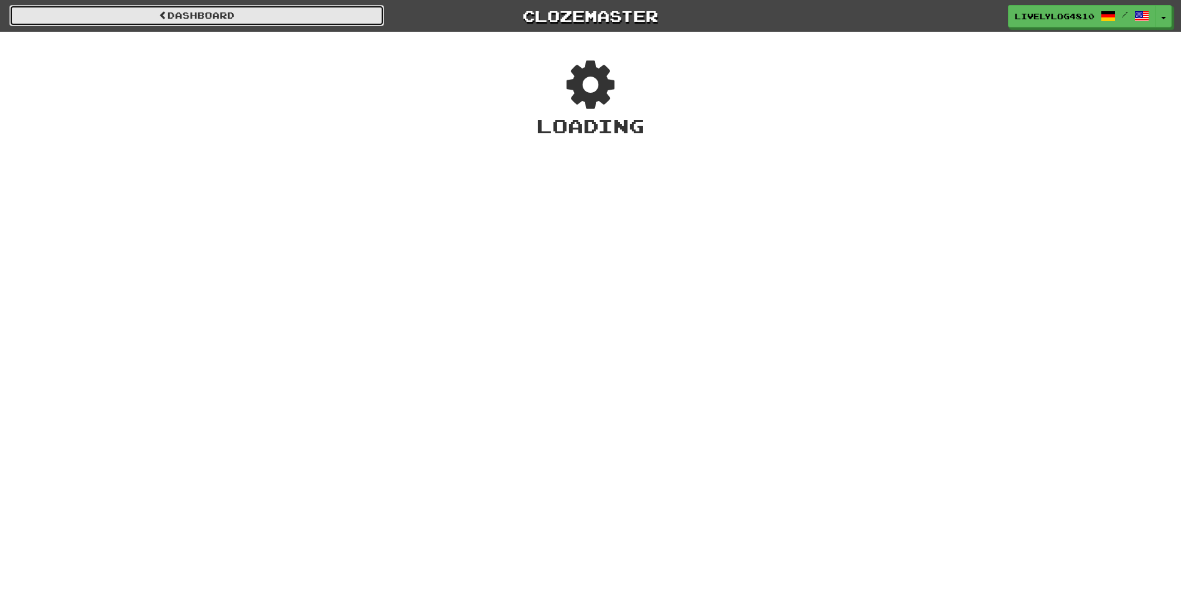
click at [303, 15] on link "Dashboard" at bounding box center [196, 15] width 375 height 21
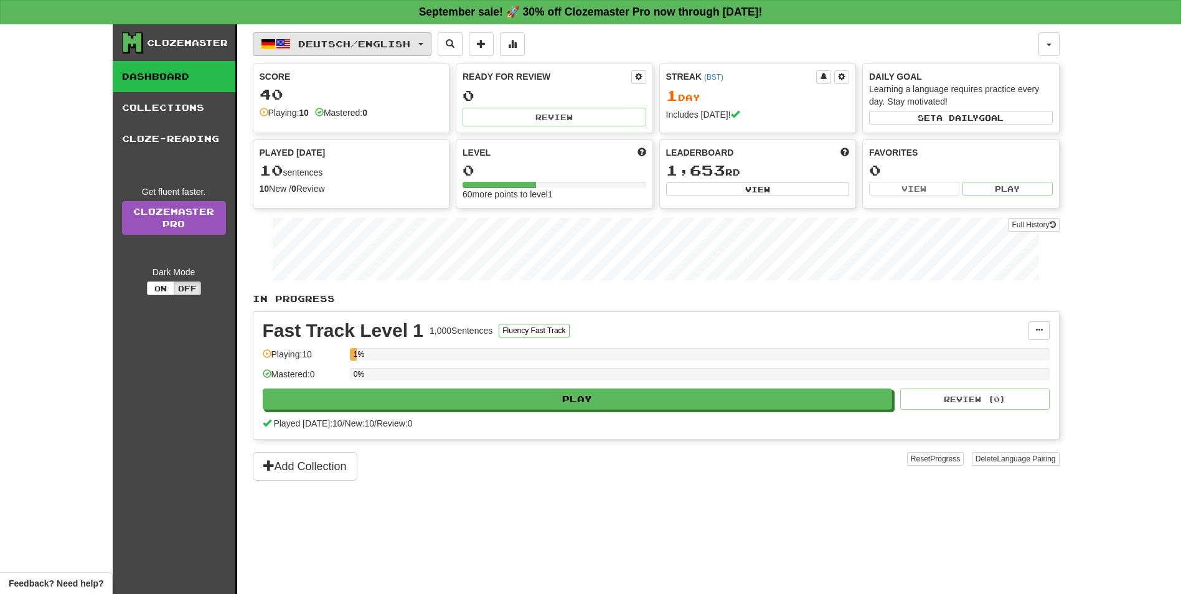
click at [317, 39] on span "Deutsch / English" at bounding box center [354, 44] width 112 height 11
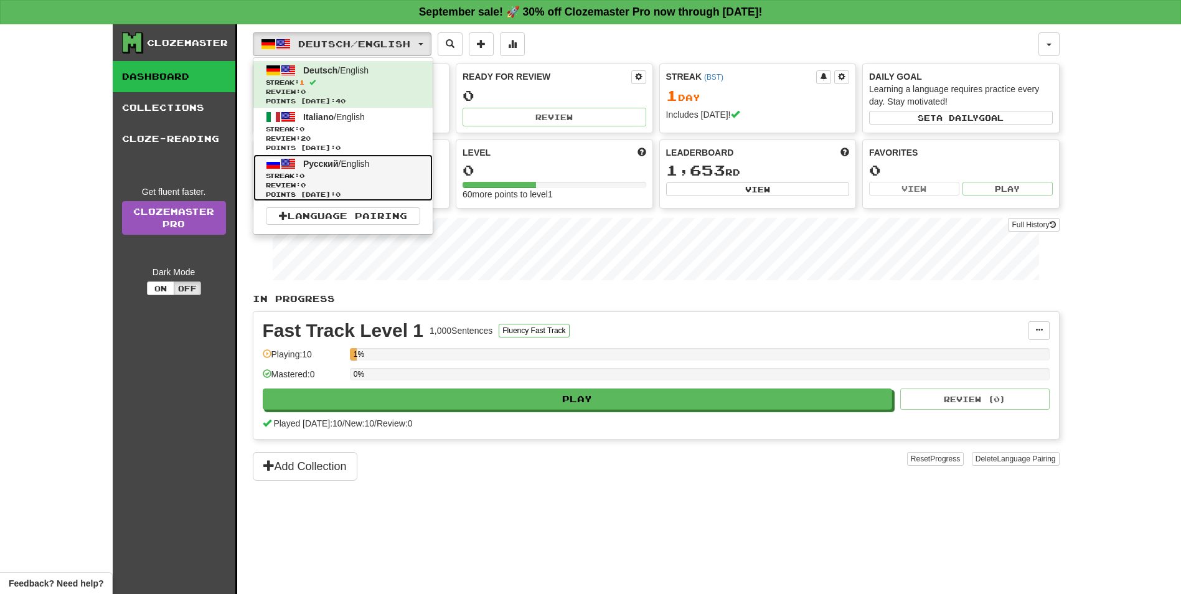
click at [316, 165] on span "Русский" at bounding box center [320, 164] width 35 height 10
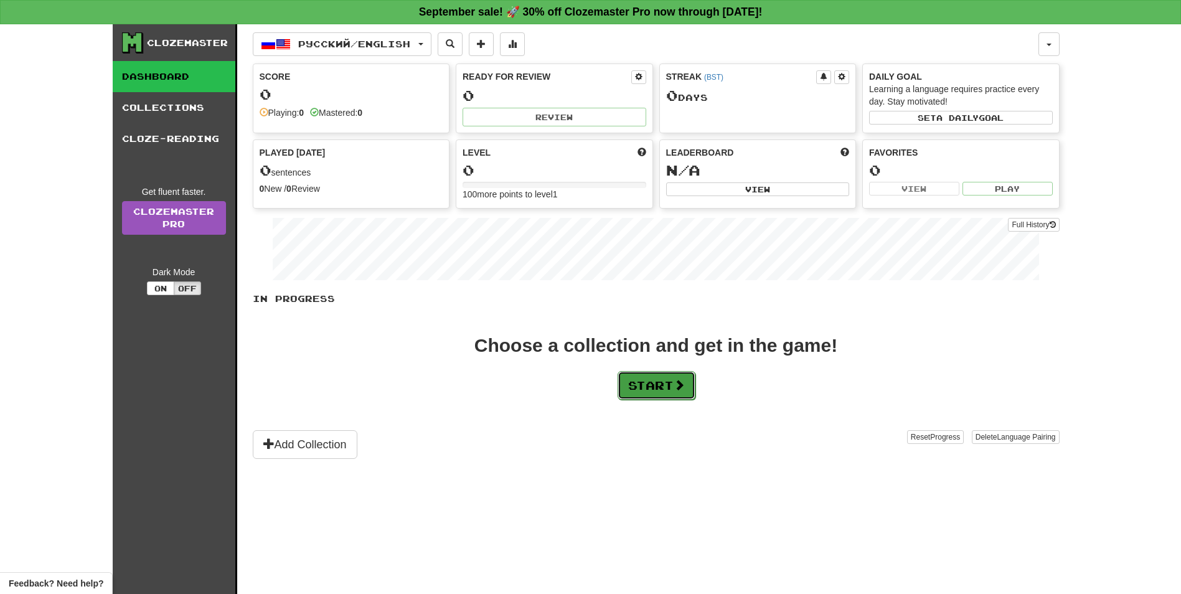
click at [660, 385] on button "Start" at bounding box center [656, 385] width 78 height 29
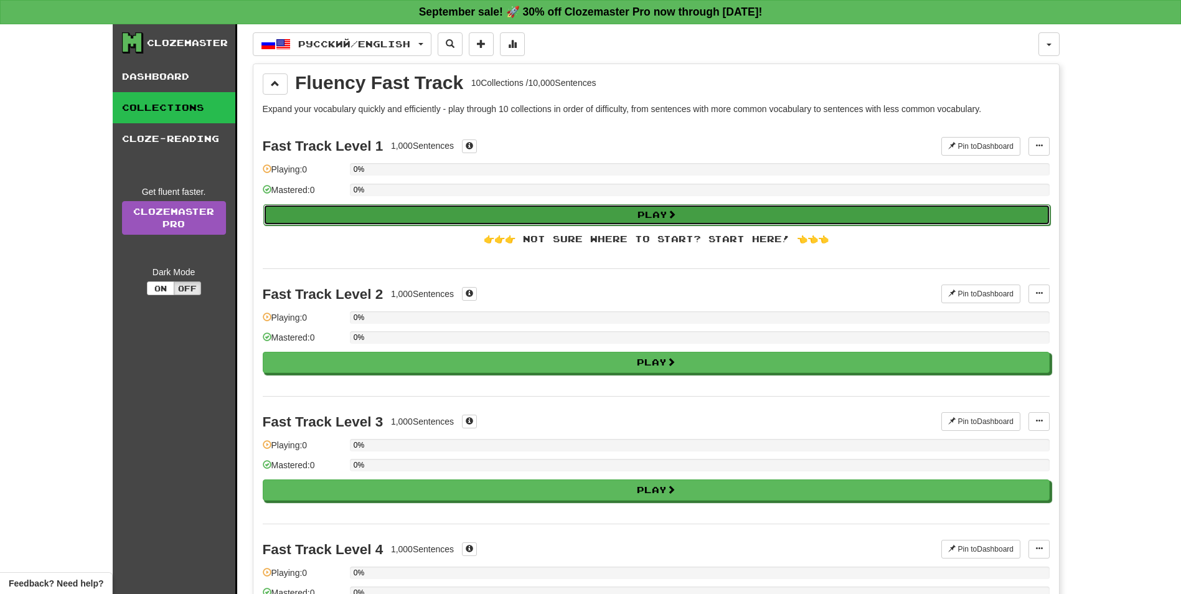
click at [557, 218] on button "Play" at bounding box center [656, 214] width 787 height 21
select select "**"
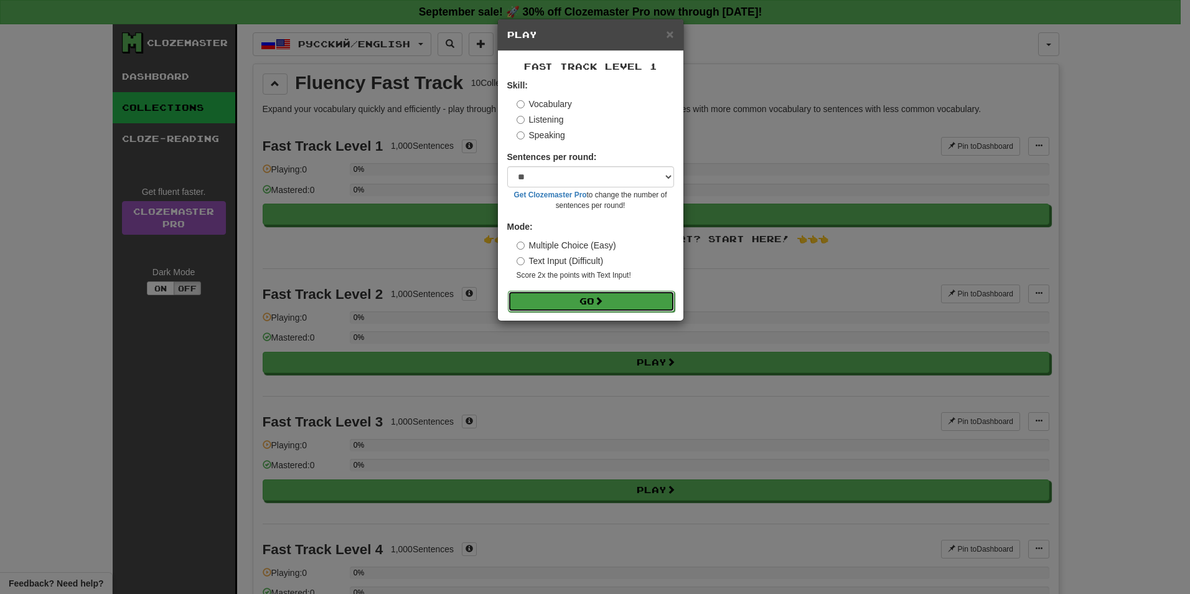
click at [601, 307] on button "Go" at bounding box center [591, 301] width 167 height 21
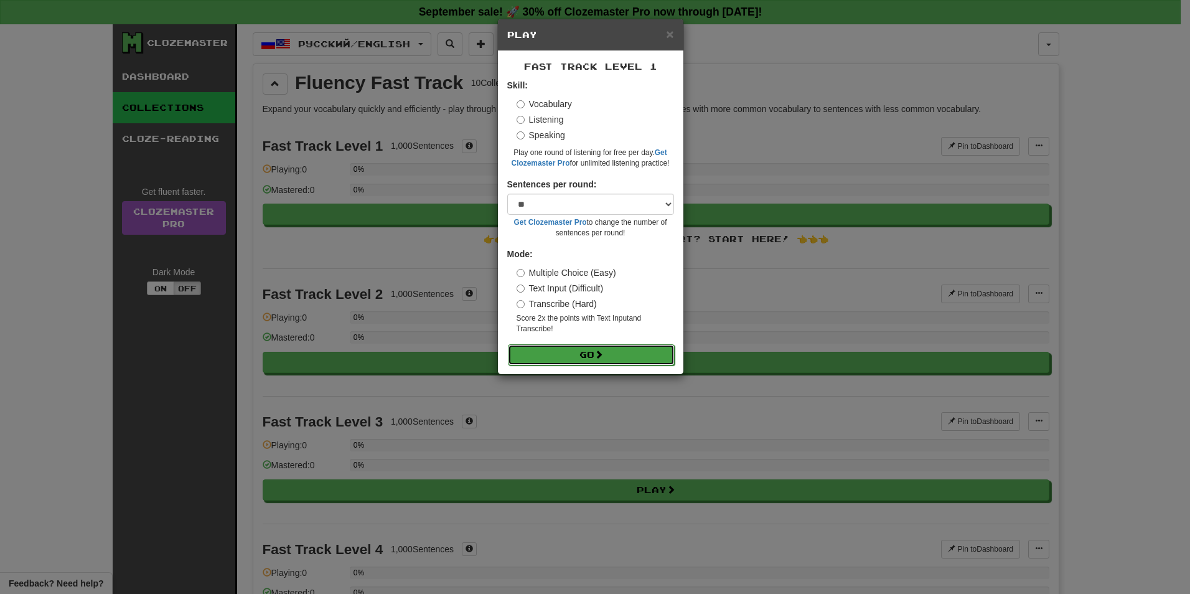
click at [617, 349] on button "Go" at bounding box center [591, 354] width 167 height 21
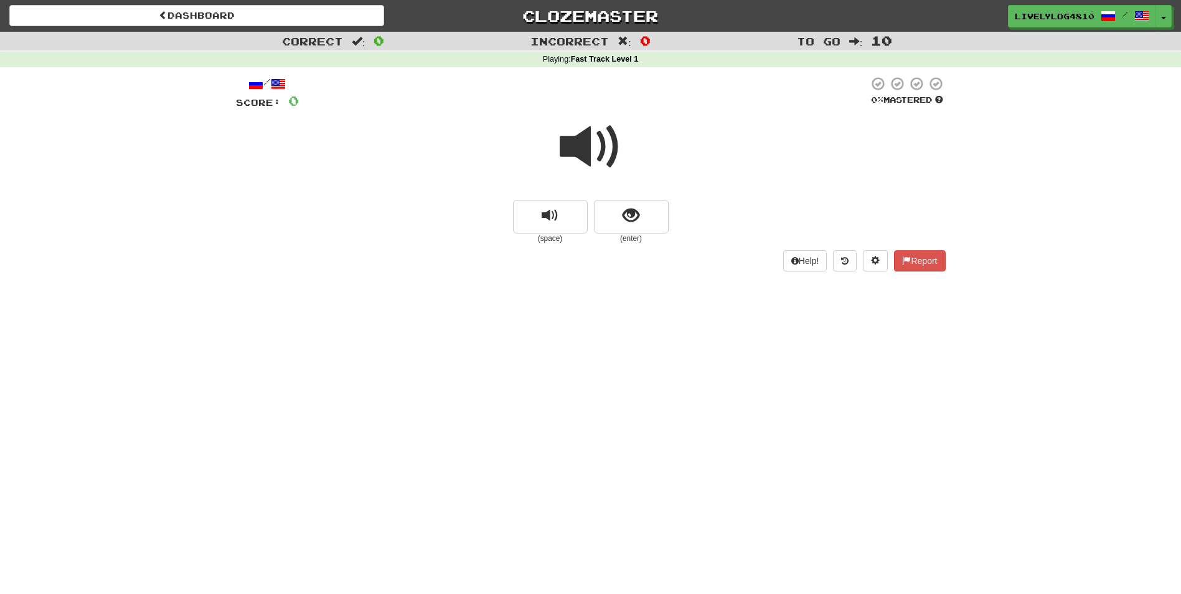
click at [592, 143] on span at bounding box center [590, 147] width 62 height 62
click at [622, 227] on button "show sentence" at bounding box center [631, 217] width 75 height 34
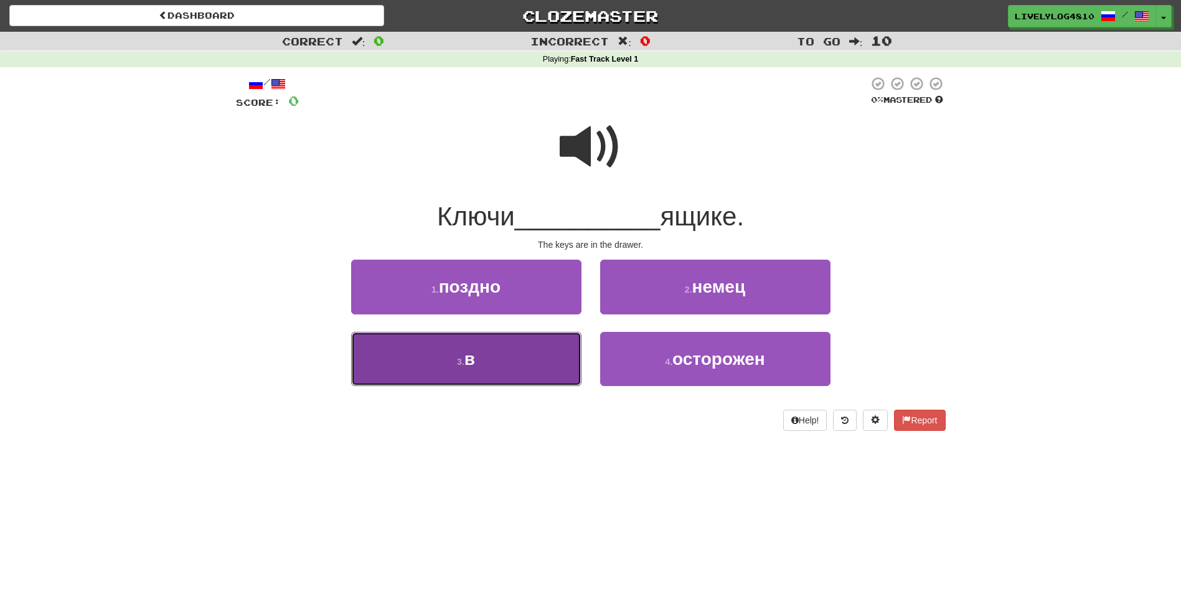
click at [531, 367] on button "3 . в" at bounding box center [466, 359] width 230 height 54
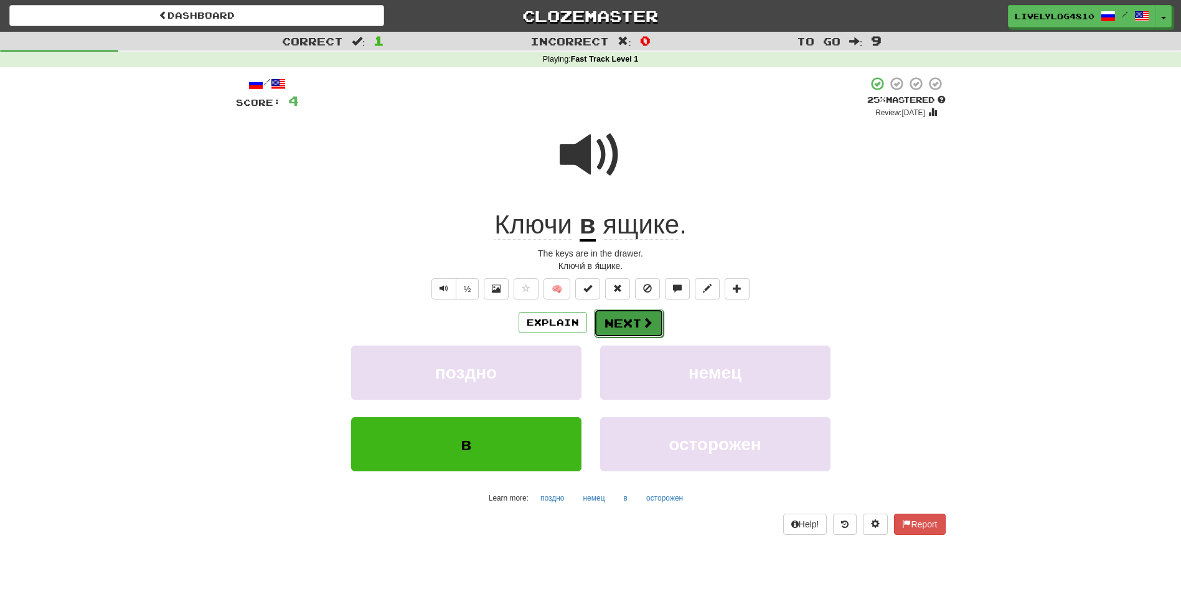
click at [626, 320] on button "Next" at bounding box center [629, 323] width 70 height 29
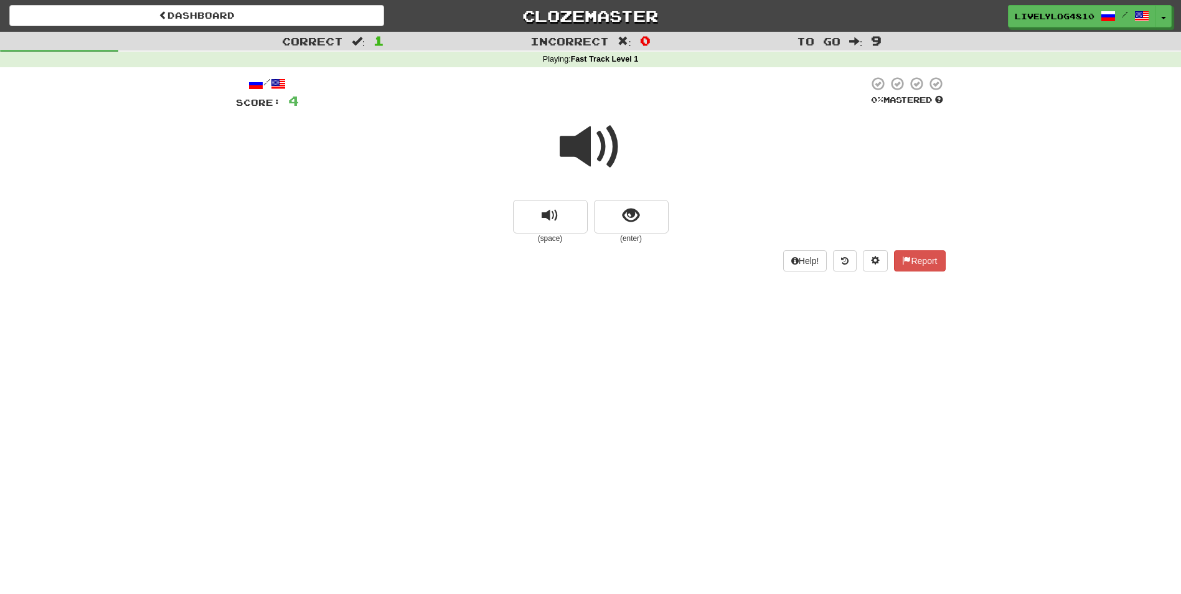
click at [600, 144] on span at bounding box center [590, 147] width 62 height 62
click at [625, 210] on span "show sentence" at bounding box center [630, 215] width 17 height 17
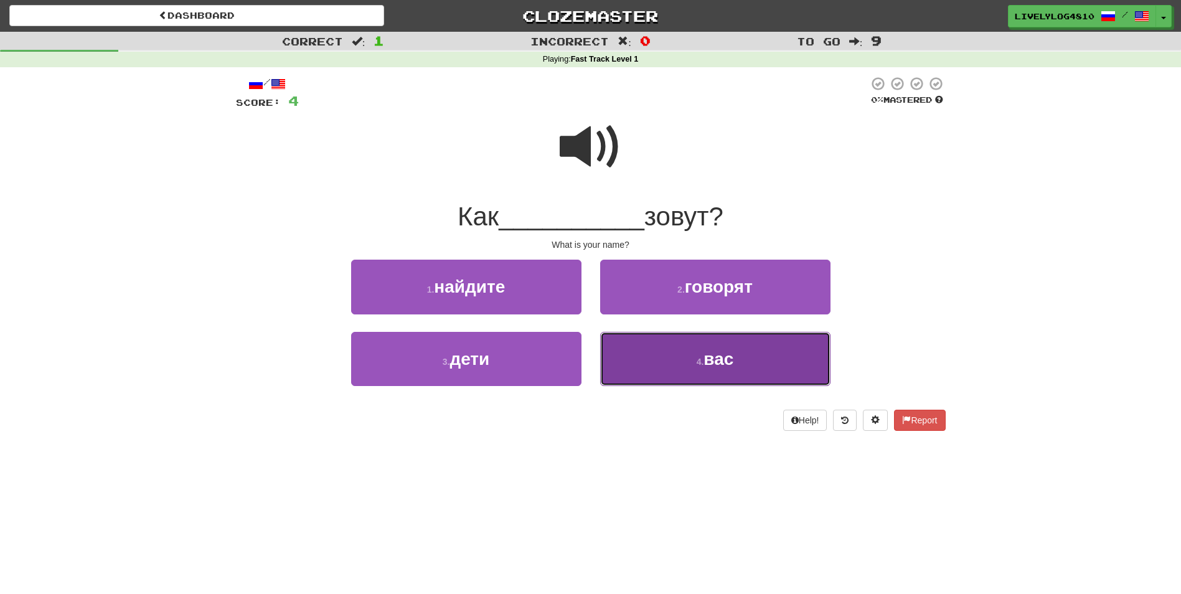
click at [674, 358] on button "4 . вас" at bounding box center [715, 359] width 230 height 54
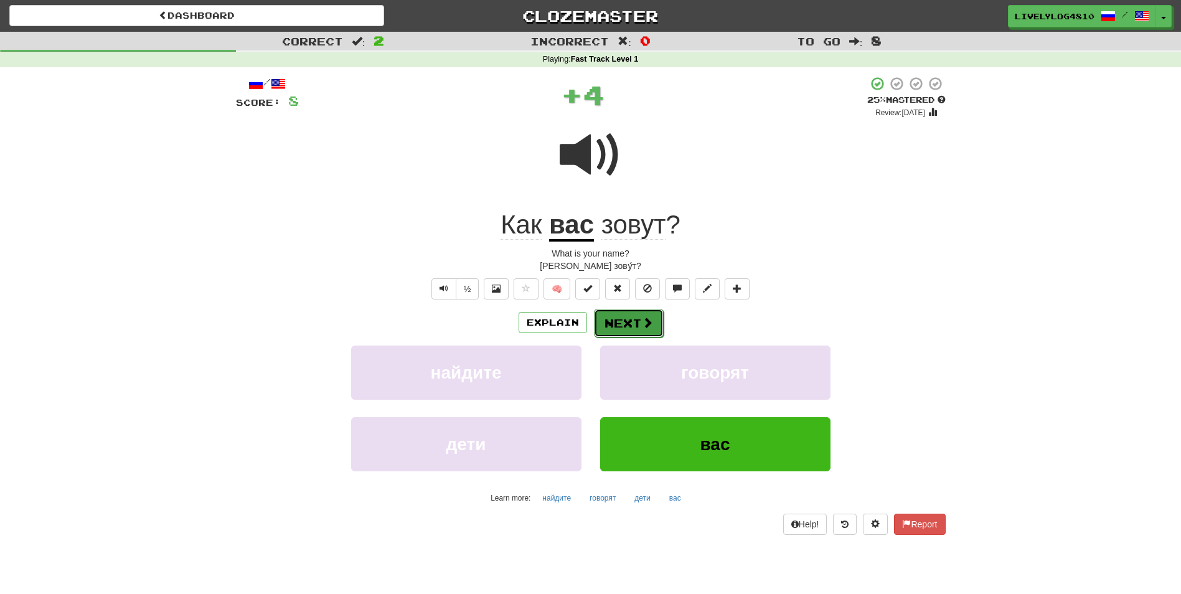
click at [639, 315] on button "Next" at bounding box center [629, 323] width 70 height 29
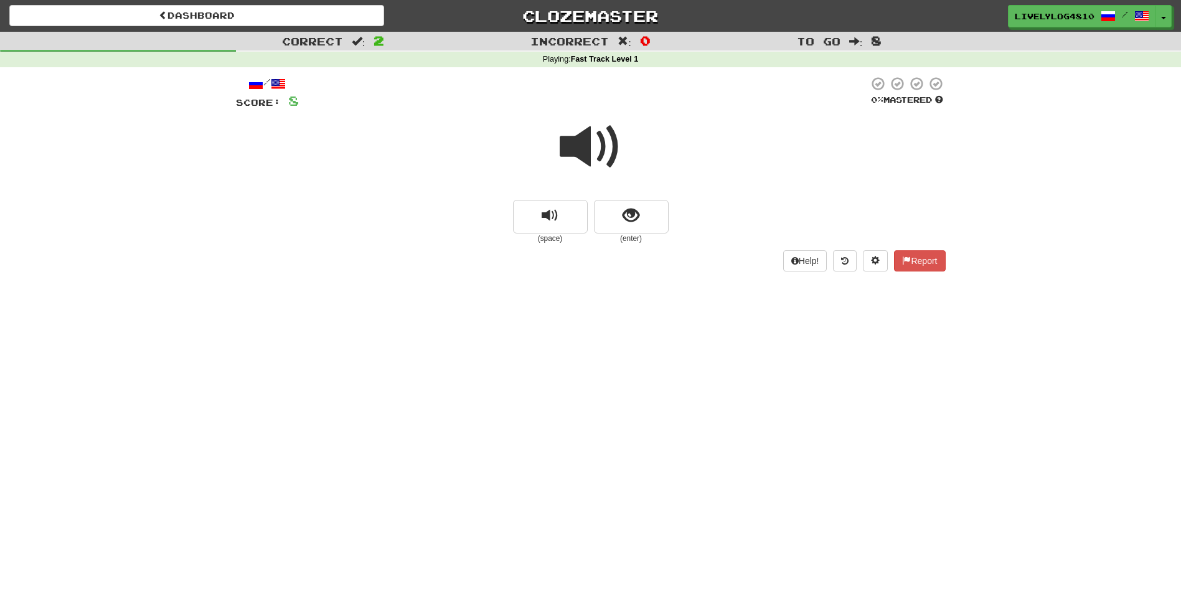
click at [582, 140] on span at bounding box center [590, 147] width 62 height 62
click at [632, 210] on span "show sentence" at bounding box center [630, 215] width 17 height 17
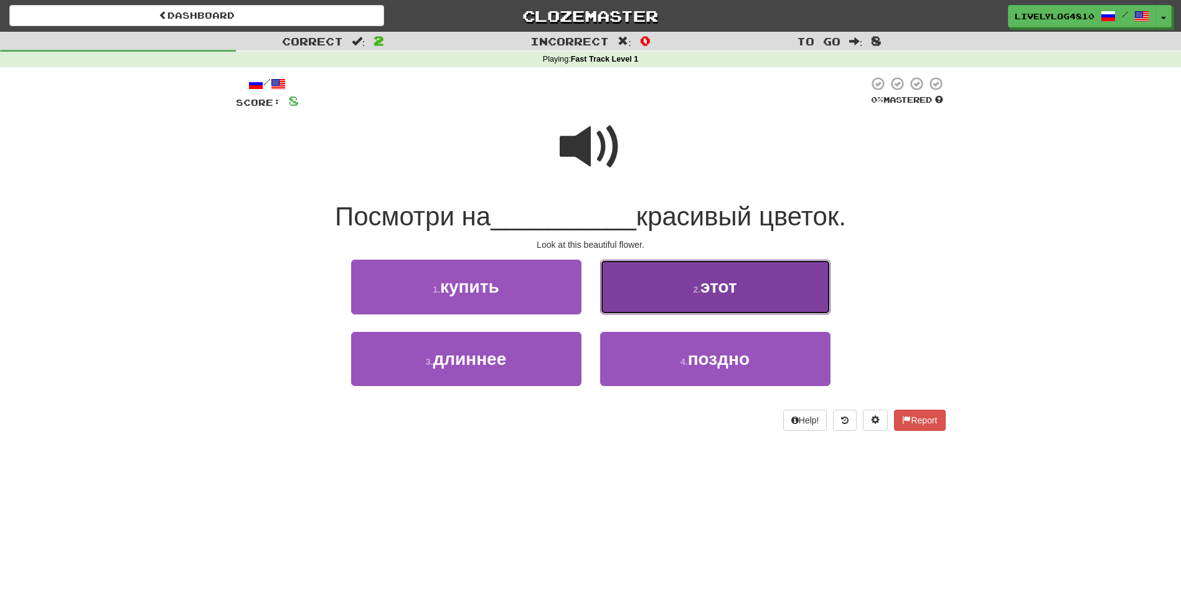
click at [685, 284] on button "2 . этот" at bounding box center [715, 287] width 230 height 54
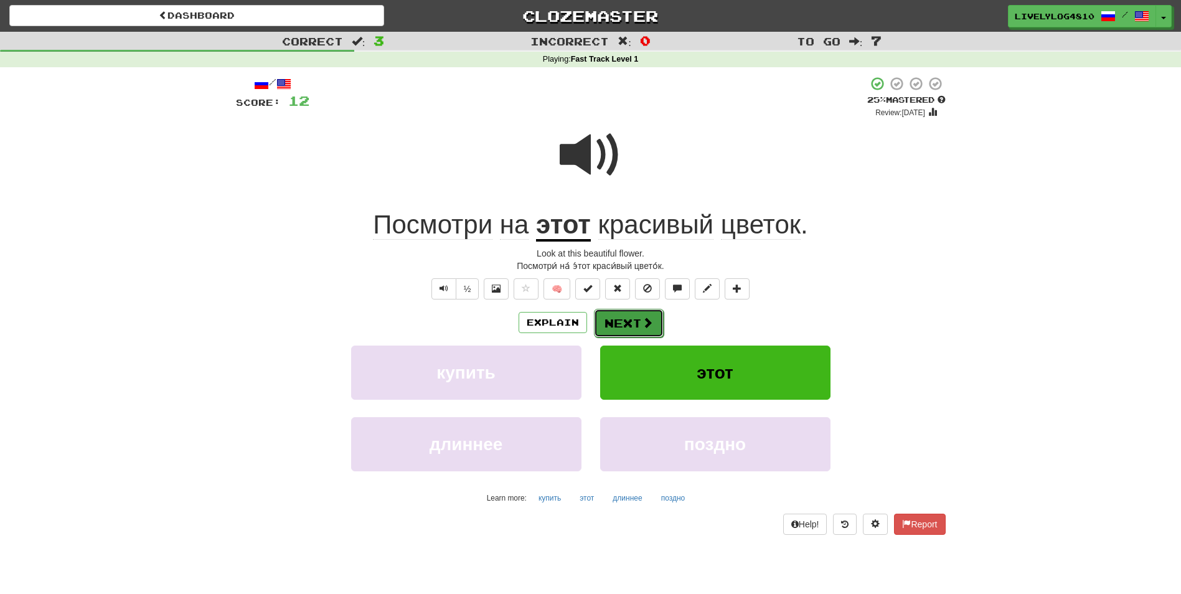
click at [642, 321] on span at bounding box center [647, 322] width 11 height 11
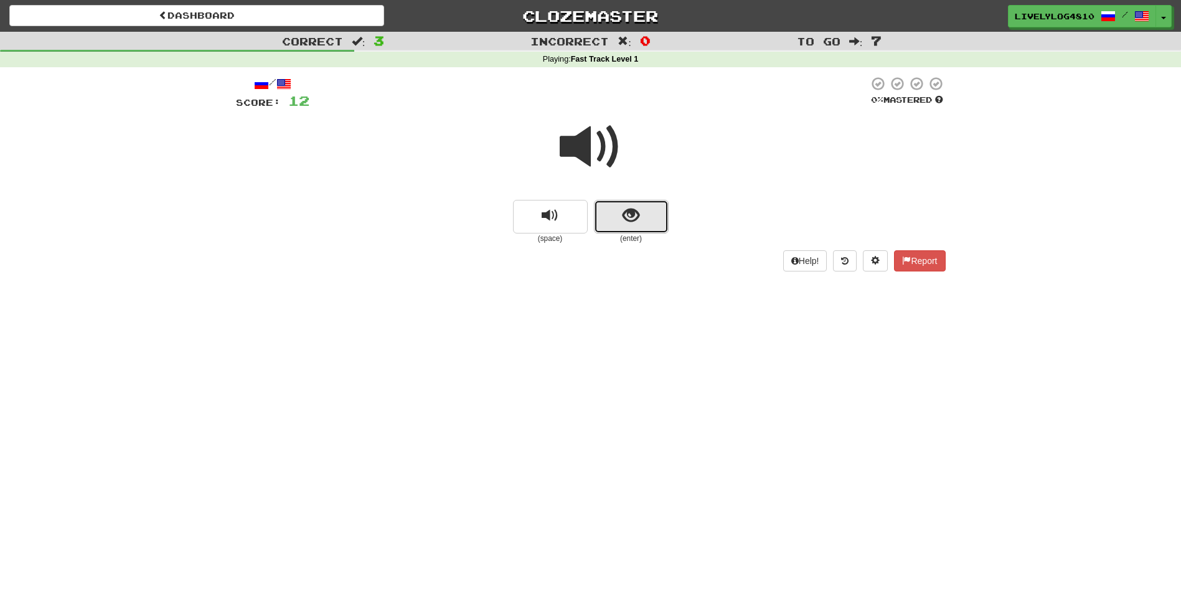
click at [633, 218] on span "show sentence" at bounding box center [630, 215] width 17 height 17
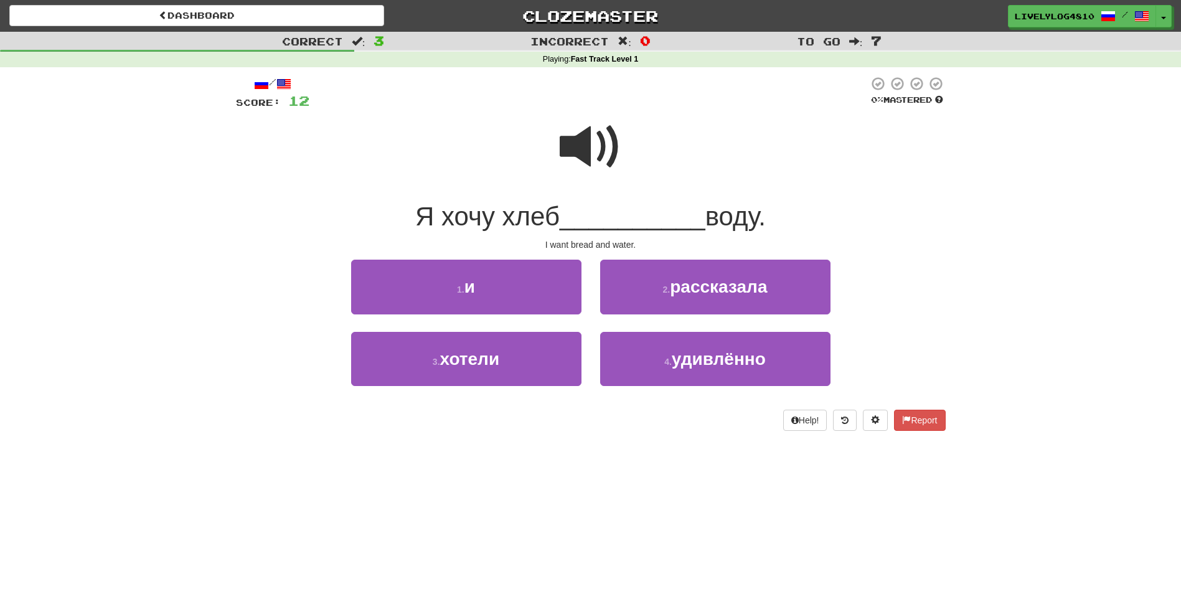
click at [596, 142] on span at bounding box center [590, 147] width 62 height 62
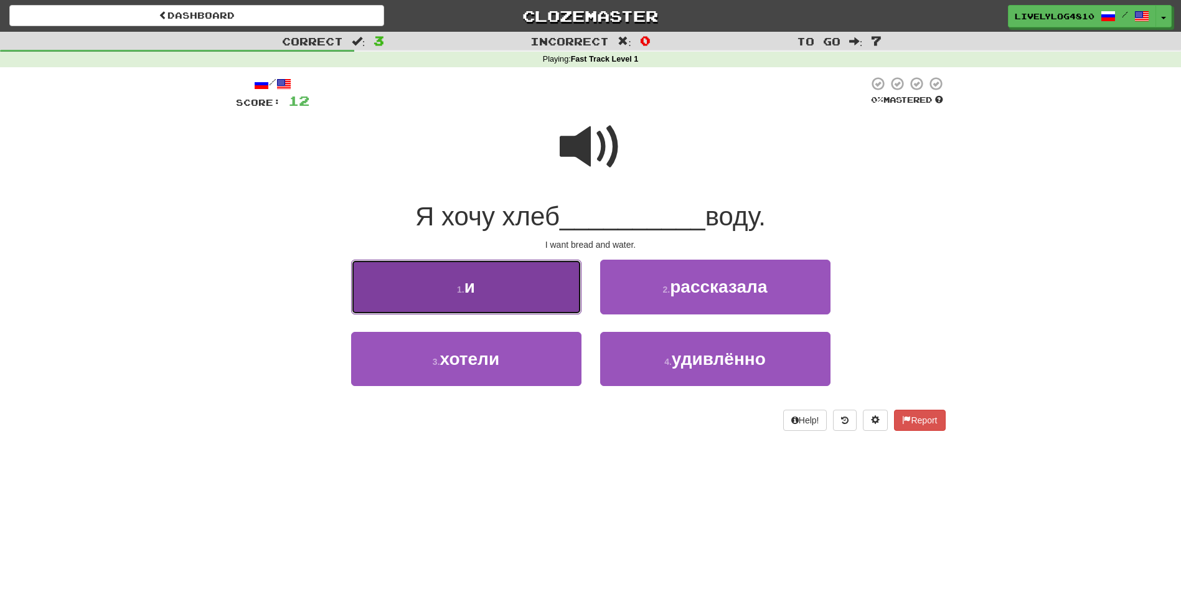
click at [489, 288] on button "1 . и" at bounding box center [466, 287] width 230 height 54
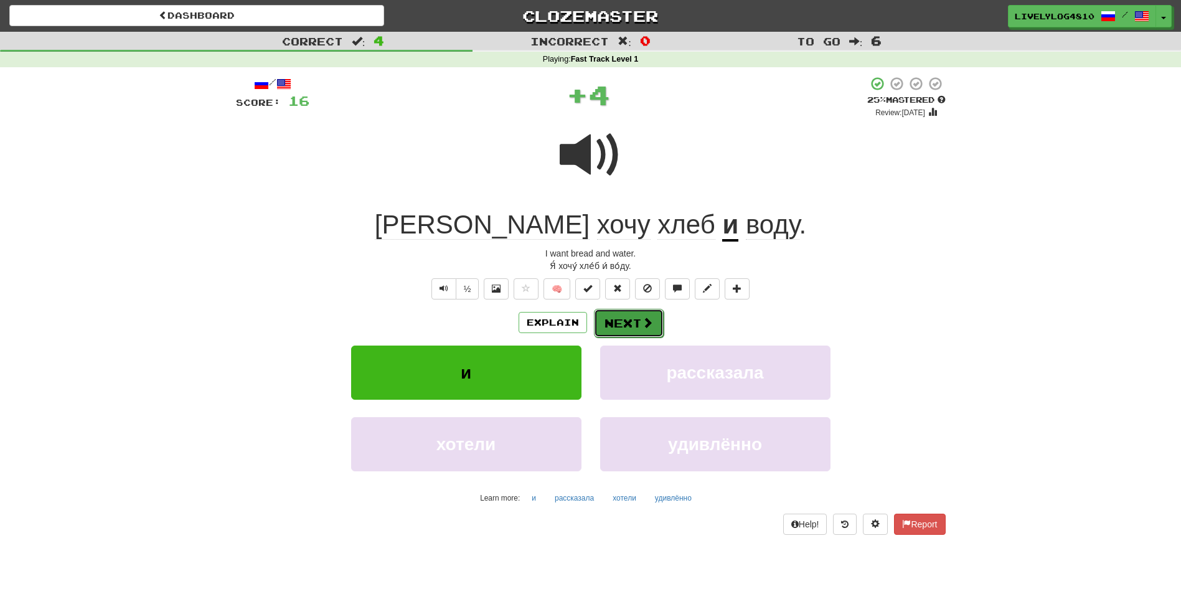
click at [642, 319] on span at bounding box center [647, 322] width 11 height 11
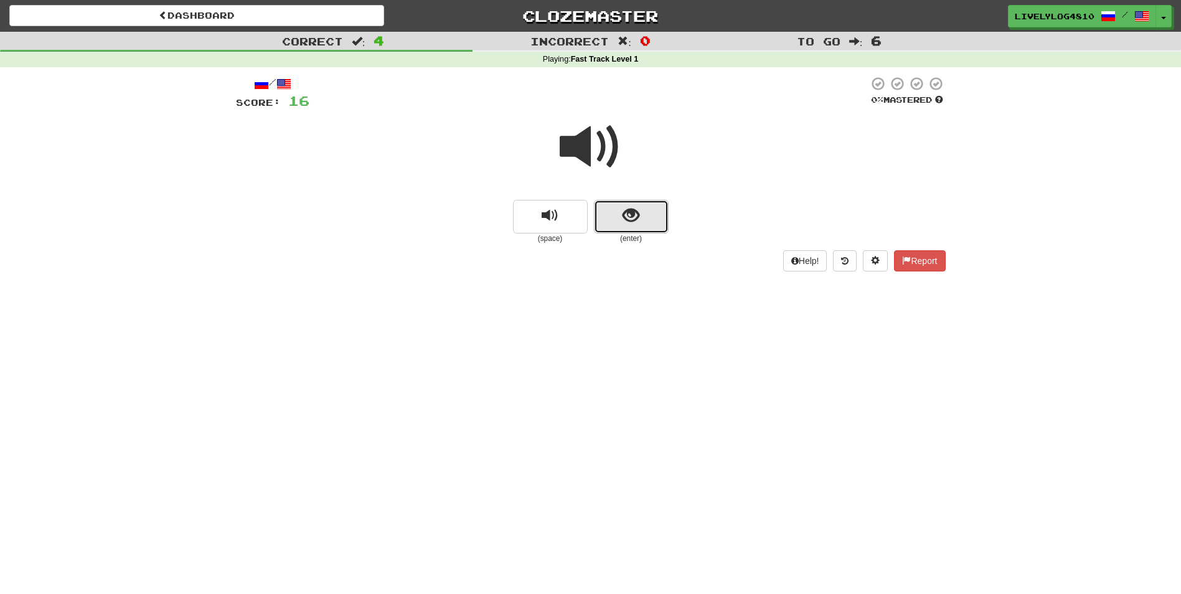
click at [640, 216] on button "show sentence" at bounding box center [631, 217] width 75 height 34
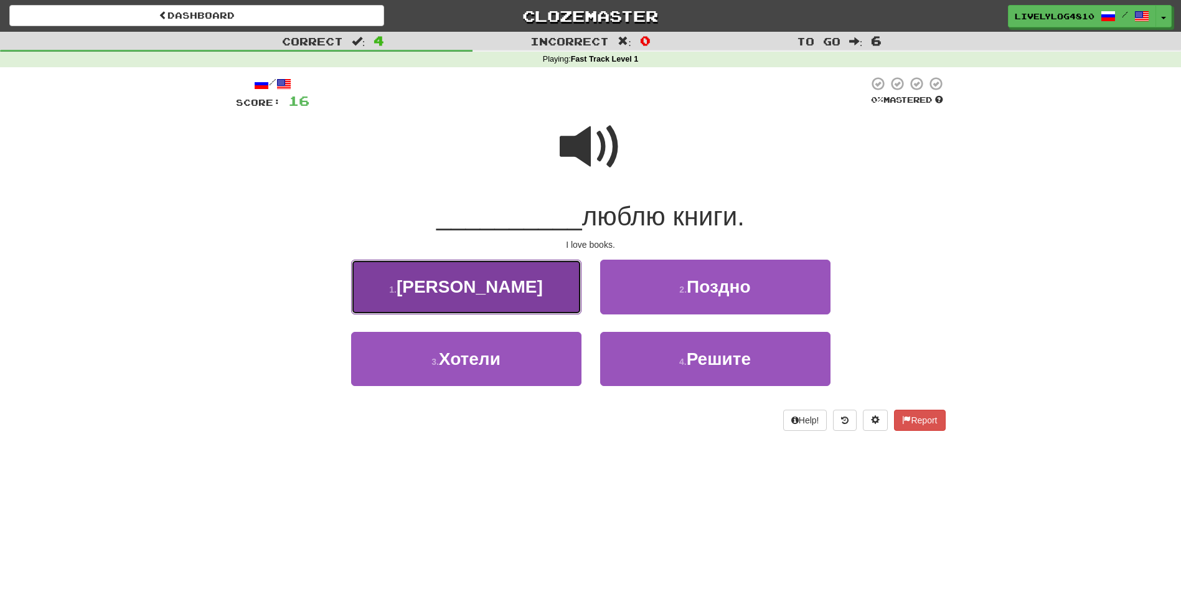
click at [531, 285] on button "1 . Я" at bounding box center [466, 287] width 230 height 54
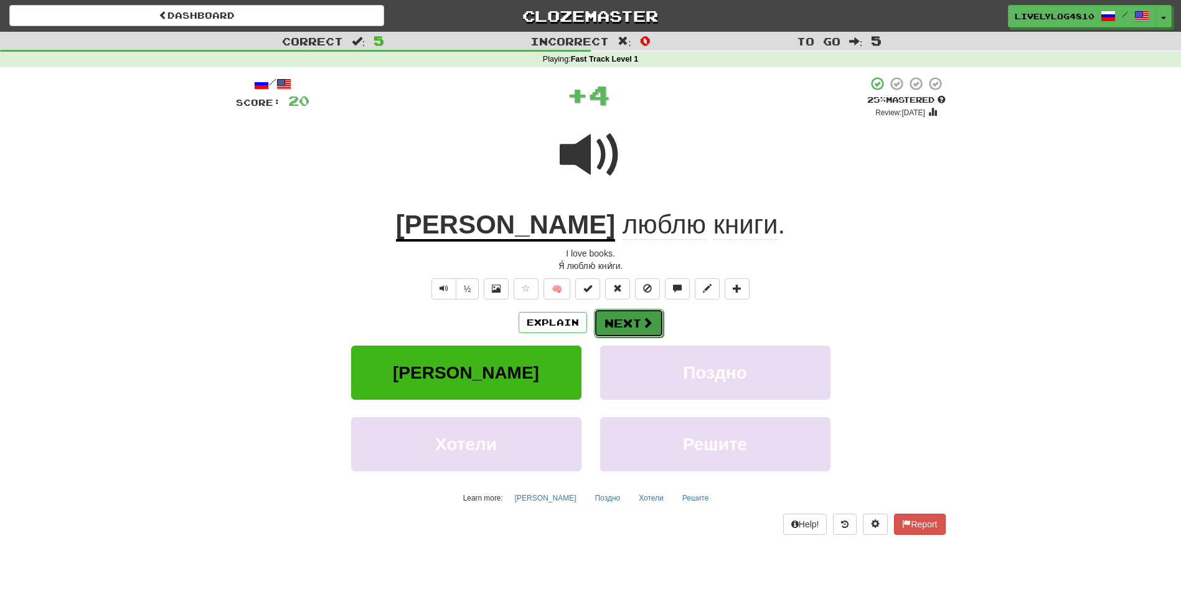
click at [644, 325] on span at bounding box center [647, 322] width 11 height 11
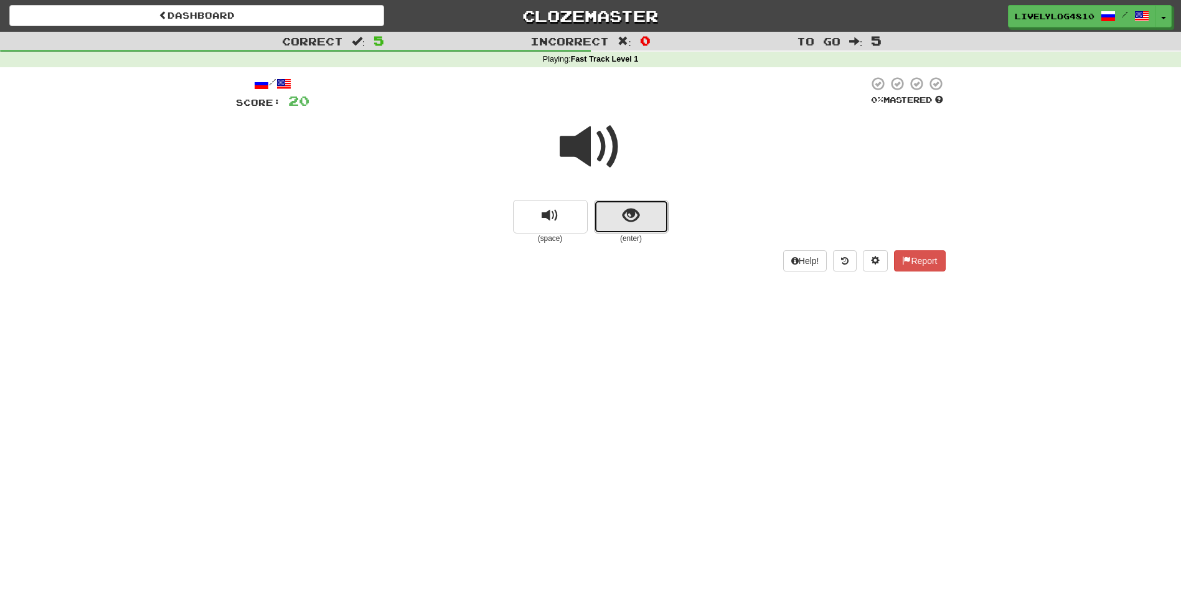
click at [630, 213] on span "show sentence" at bounding box center [630, 215] width 17 height 17
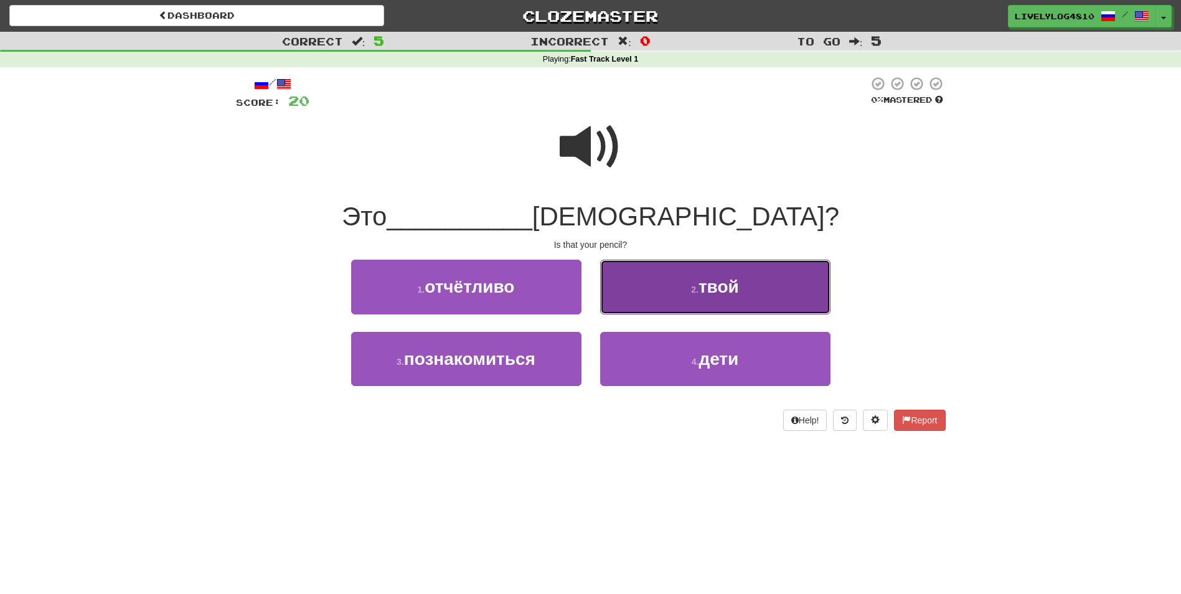
click at [648, 284] on button "2 . твой" at bounding box center [715, 287] width 230 height 54
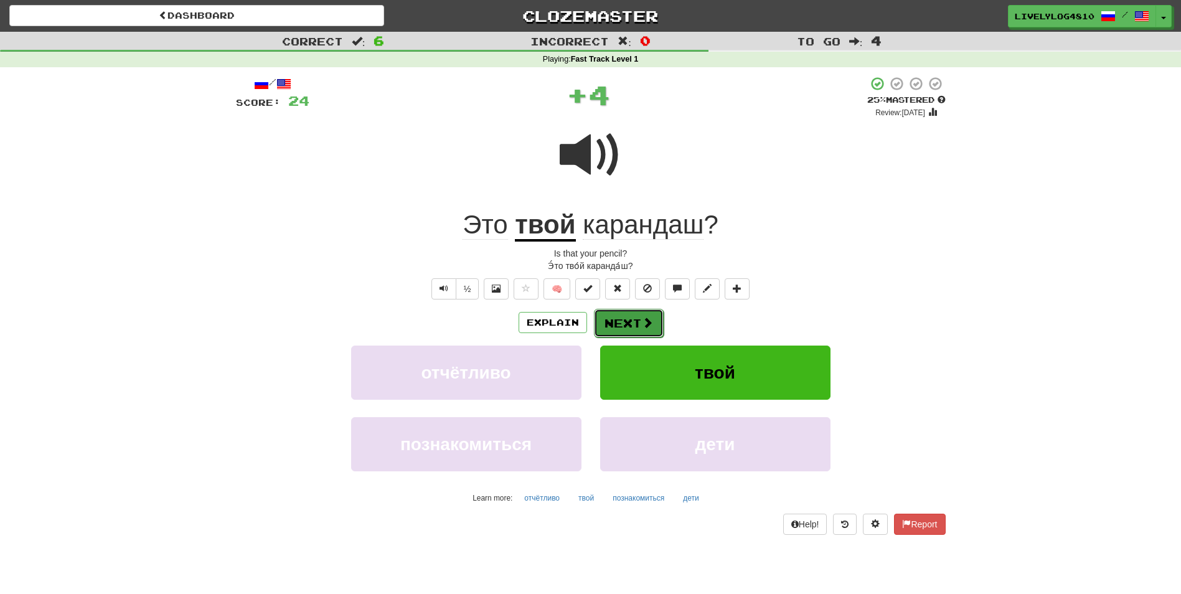
click at [624, 318] on button "Next" at bounding box center [629, 323] width 70 height 29
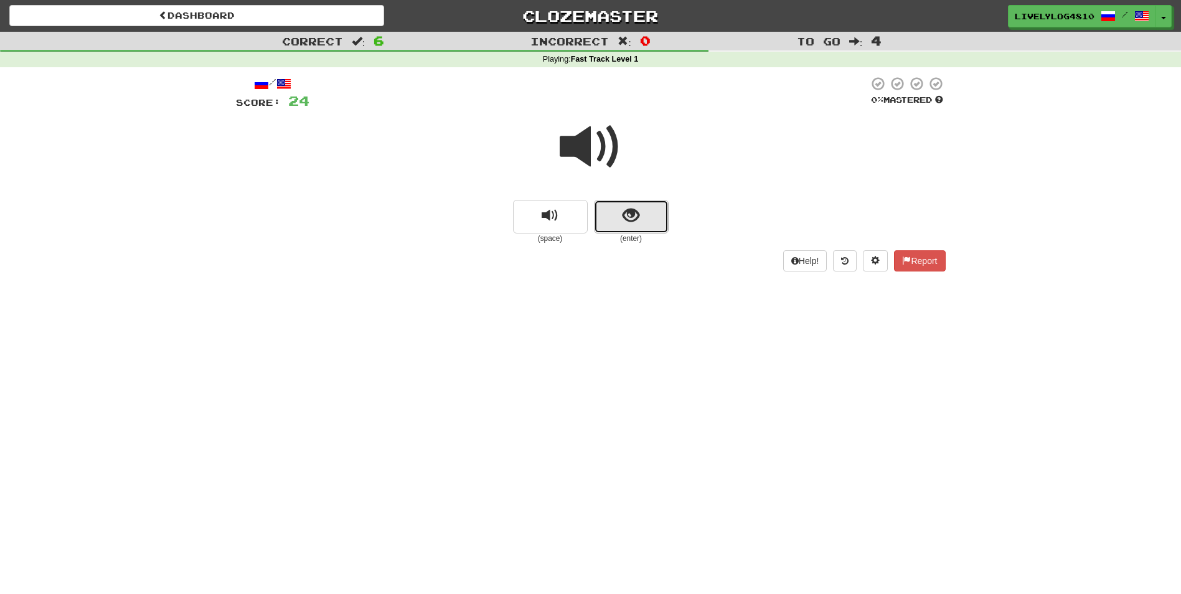
click at [619, 213] on button "show sentence" at bounding box center [631, 217] width 75 height 34
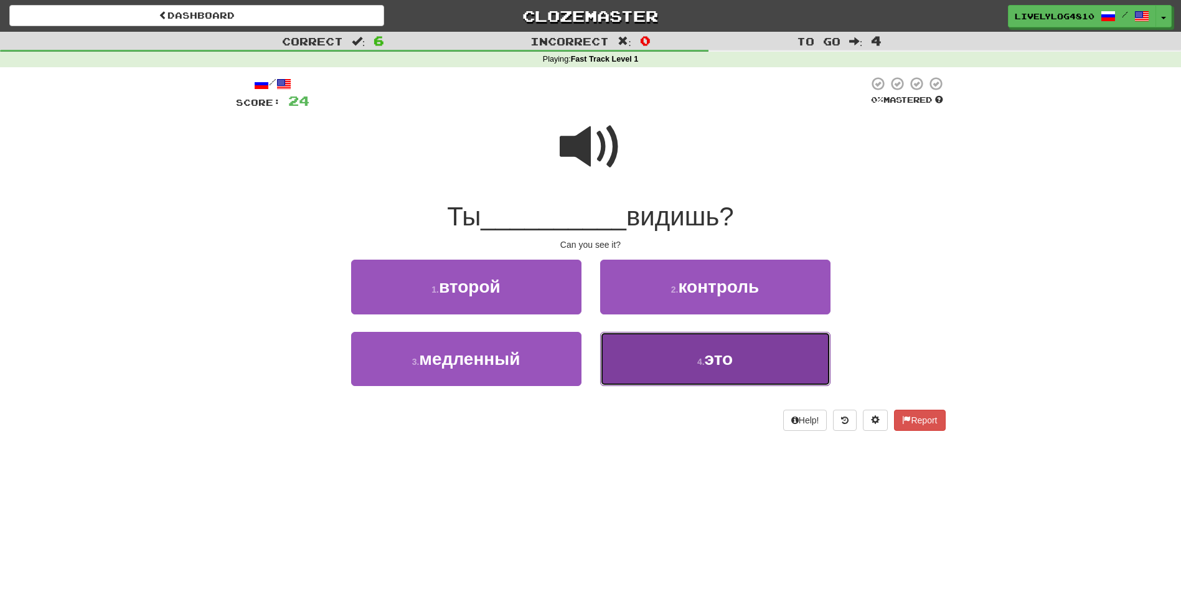
click at [664, 358] on button "4 . это" at bounding box center [715, 359] width 230 height 54
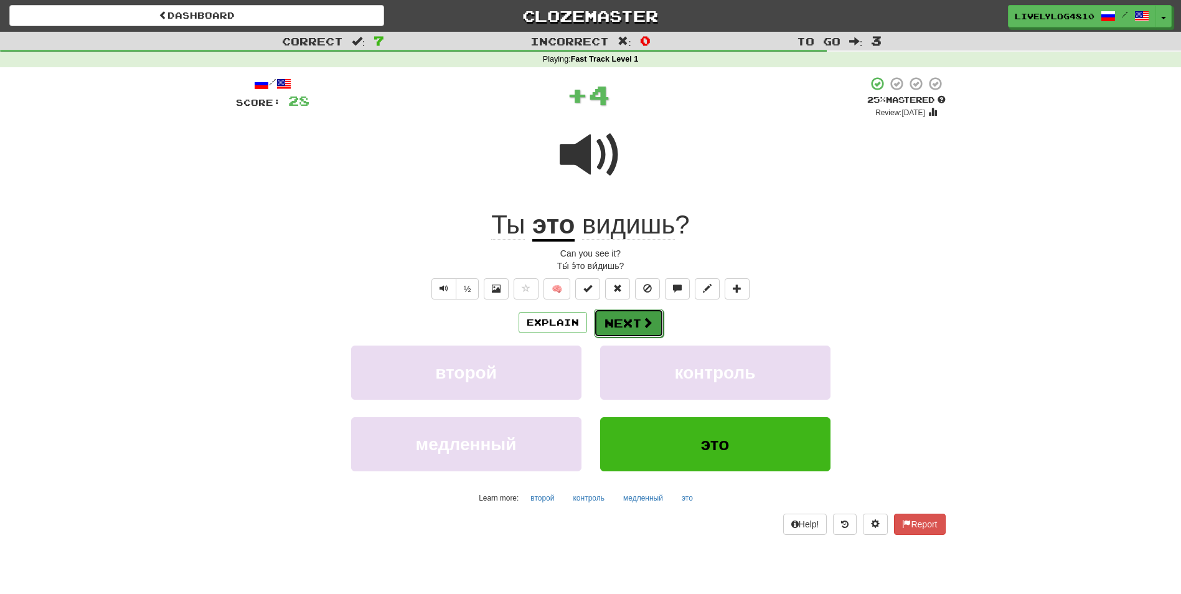
click at [635, 310] on button "Next" at bounding box center [629, 323] width 70 height 29
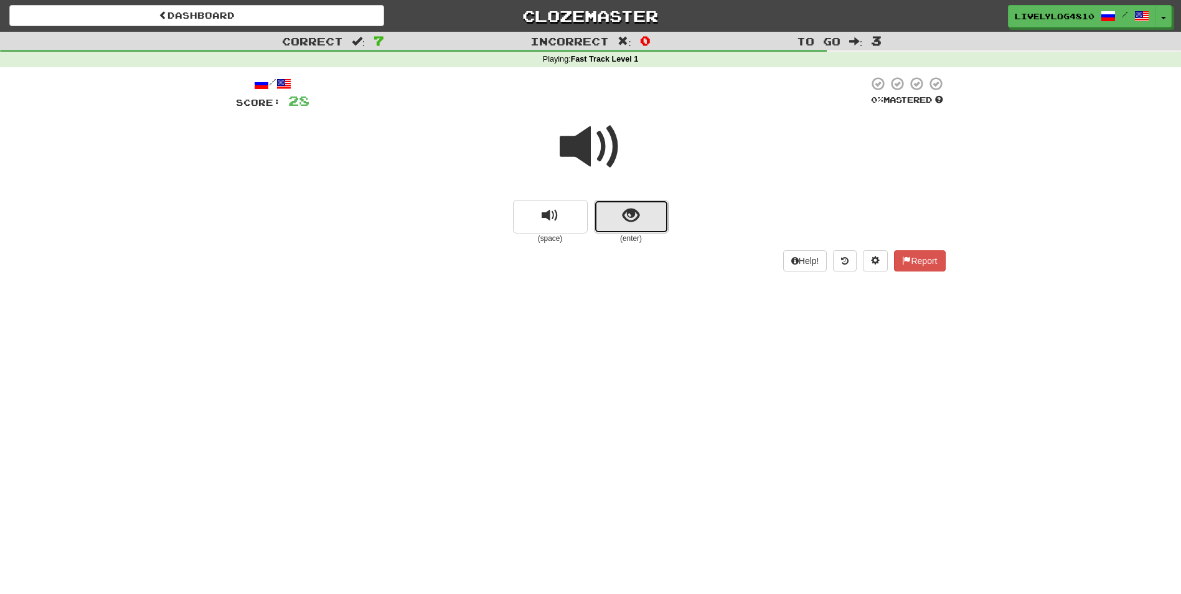
click at [634, 220] on span "show sentence" at bounding box center [630, 215] width 17 height 17
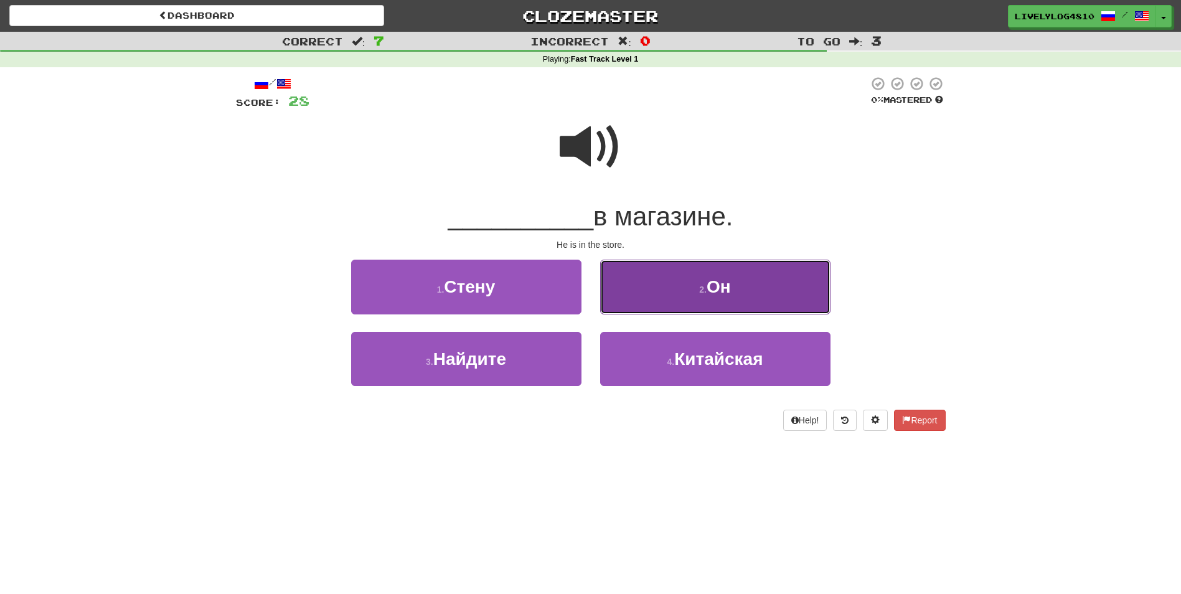
click at [713, 299] on button "2 . Он" at bounding box center [715, 287] width 230 height 54
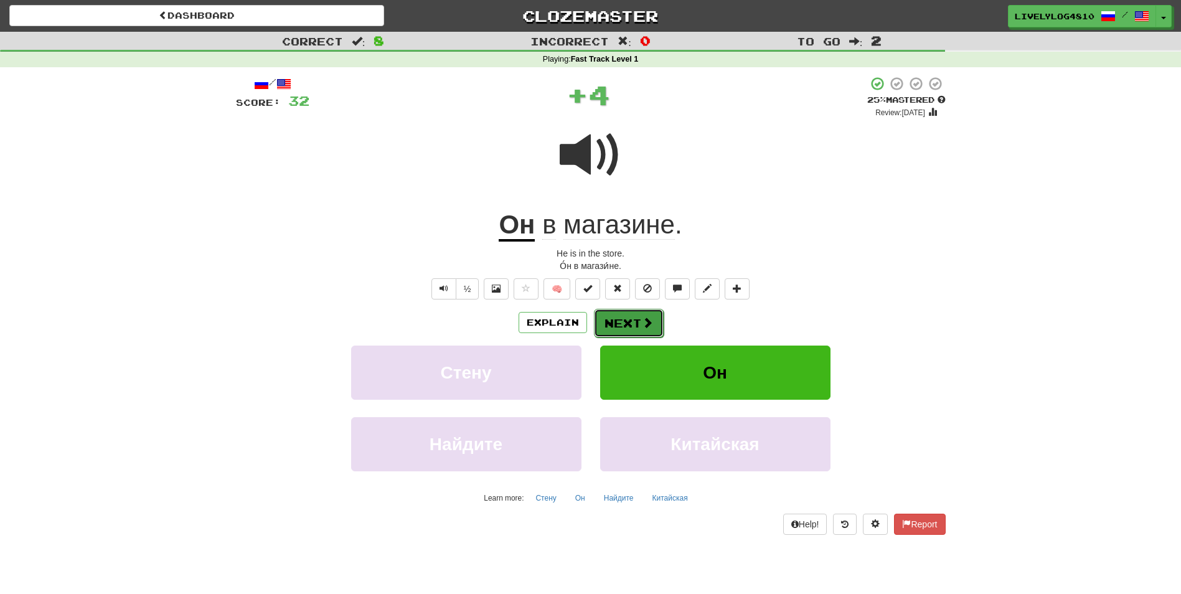
click at [637, 320] on button "Next" at bounding box center [629, 323] width 70 height 29
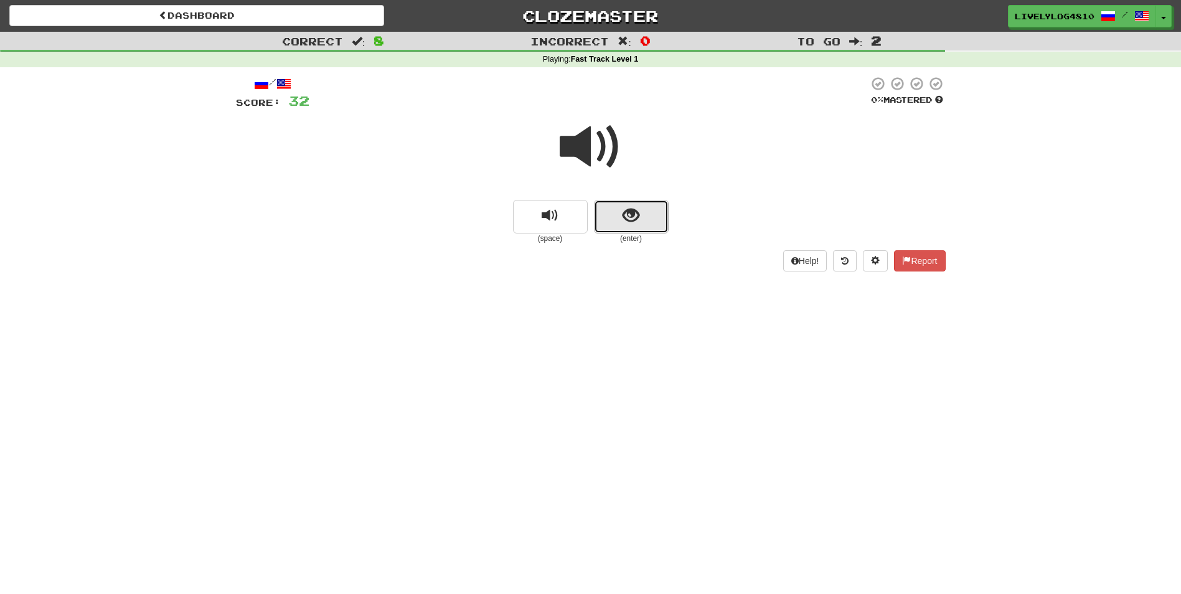
click at [637, 215] on span "show sentence" at bounding box center [630, 215] width 17 height 17
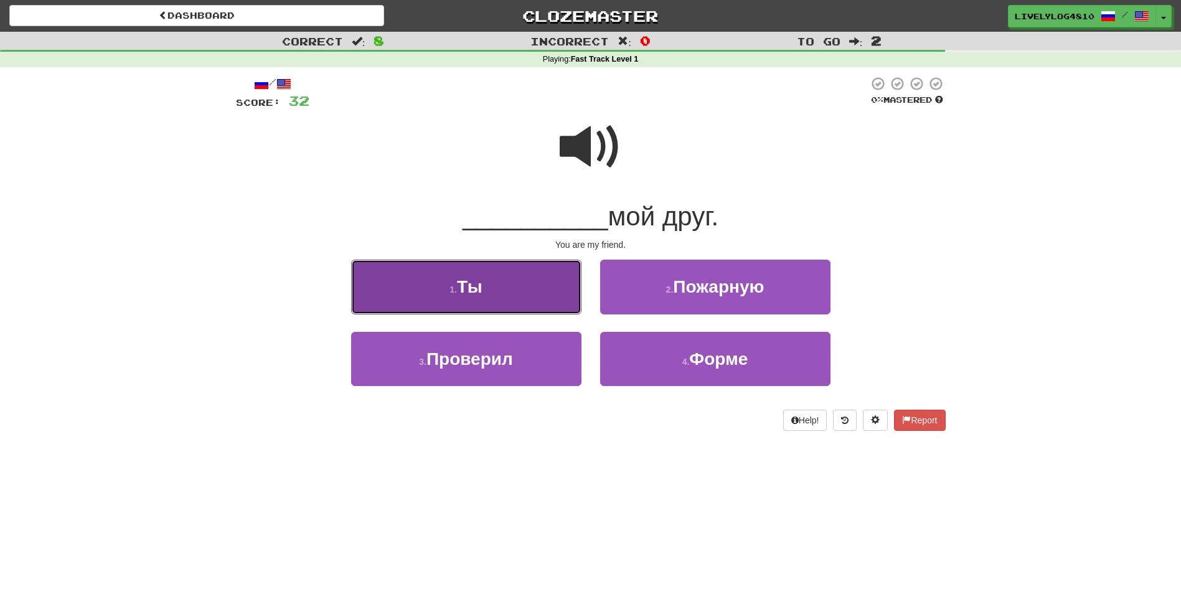
click at [520, 285] on button "1 . Ты" at bounding box center [466, 287] width 230 height 54
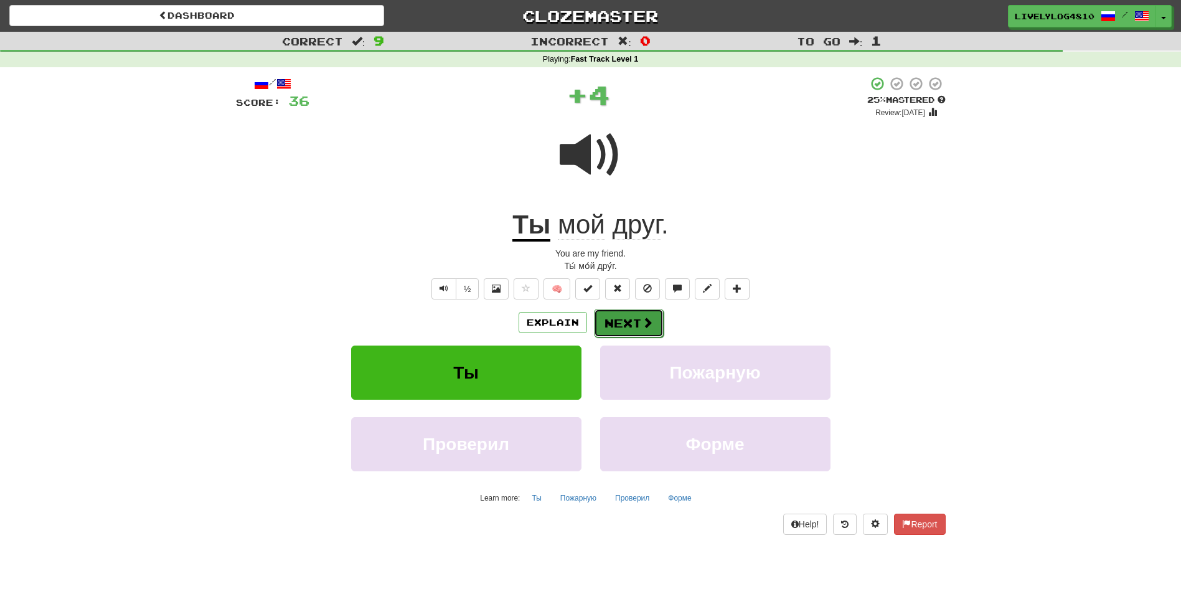
click at [636, 317] on button "Next" at bounding box center [629, 323] width 70 height 29
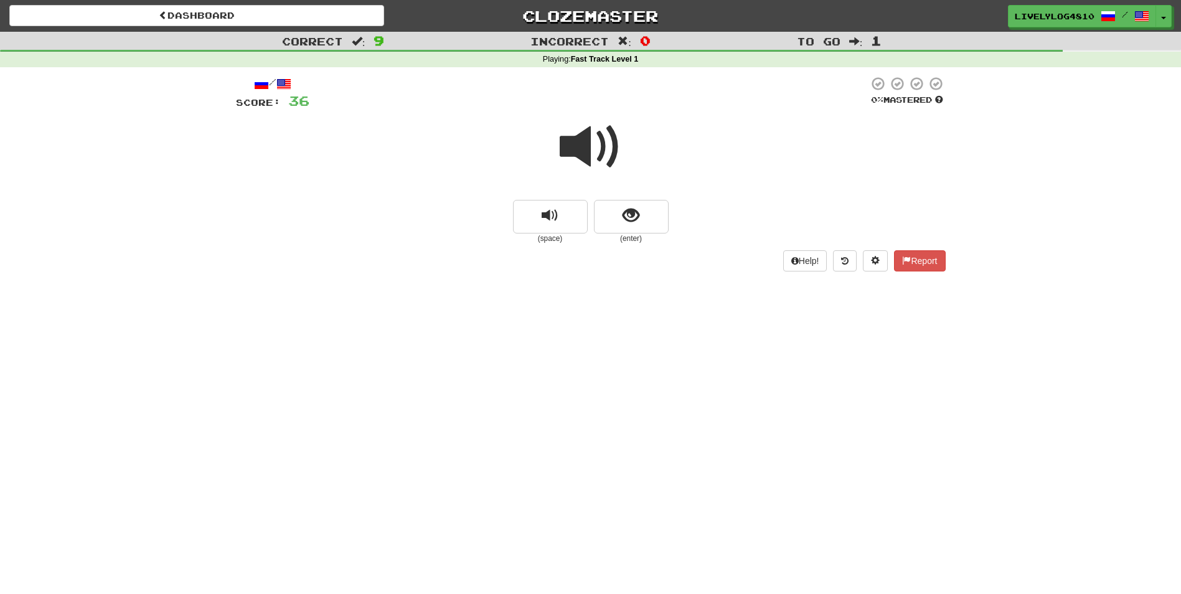
click at [602, 148] on span at bounding box center [590, 147] width 62 height 62
click at [635, 218] on span "show sentence" at bounding box center [630, 215] width 17 height 17
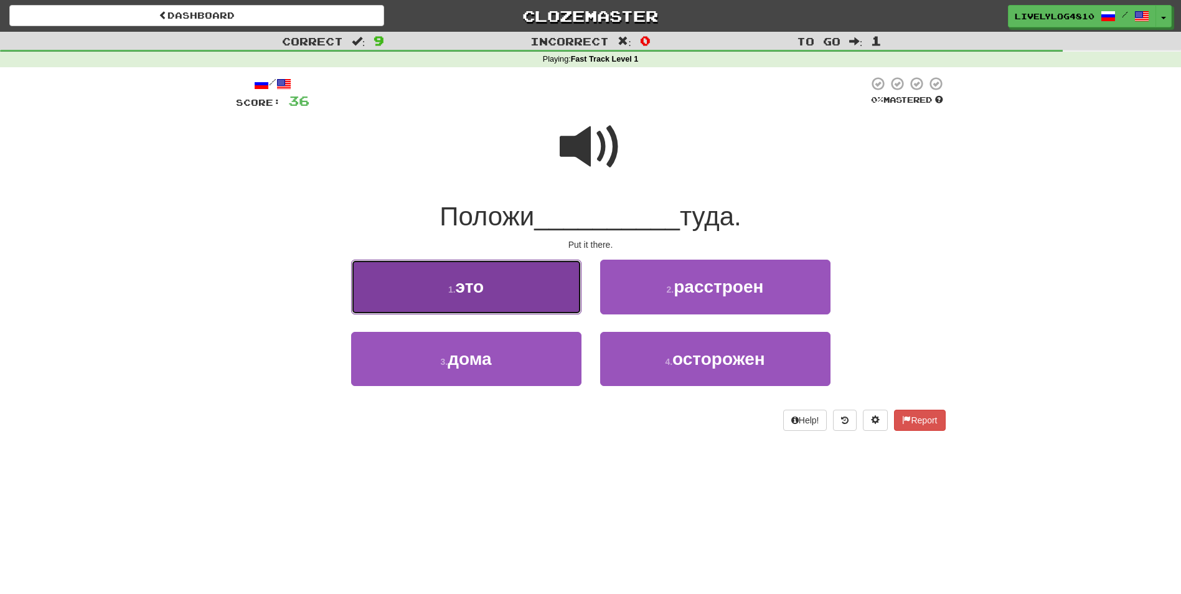
click at [531, 286] on button "1 . это" at bounding box center [466, 287] width 230 height 54
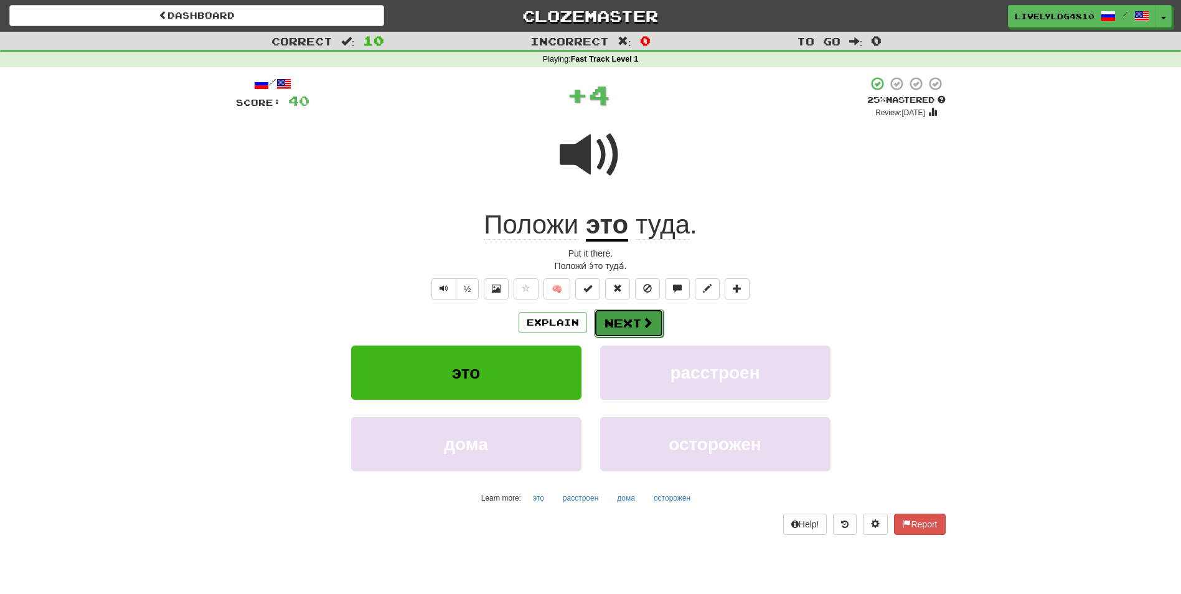
click at [624, 331] on button "Next" at bounding box center [629, 323] width 70 height 29
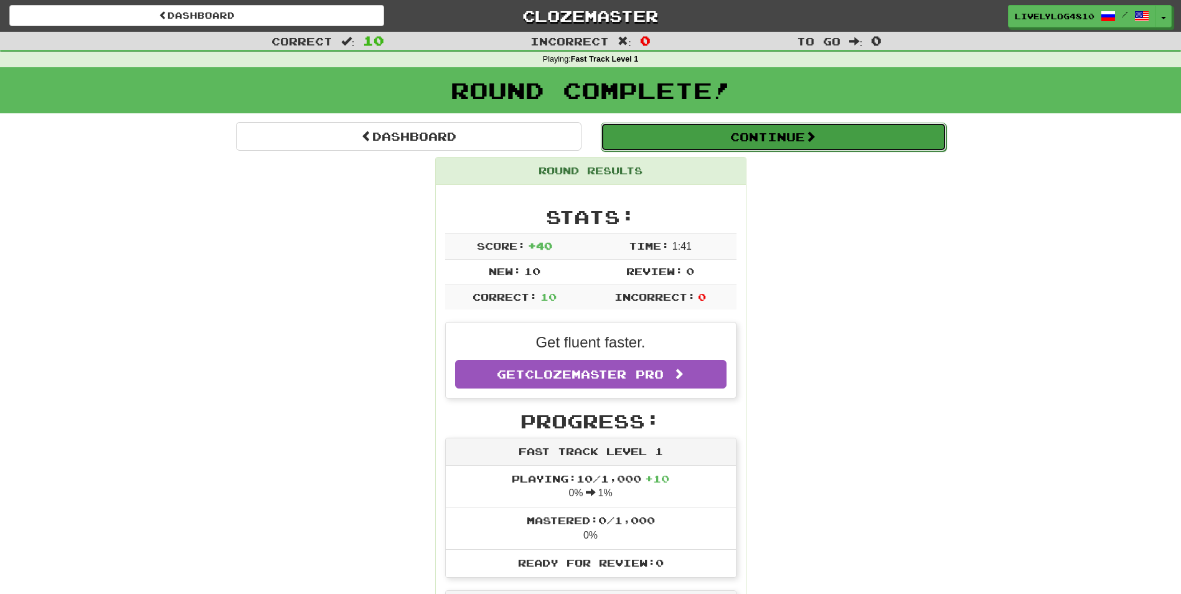
click at [841, 139] on button "Continue" at bounding box center [773, 137] width 345 height 29
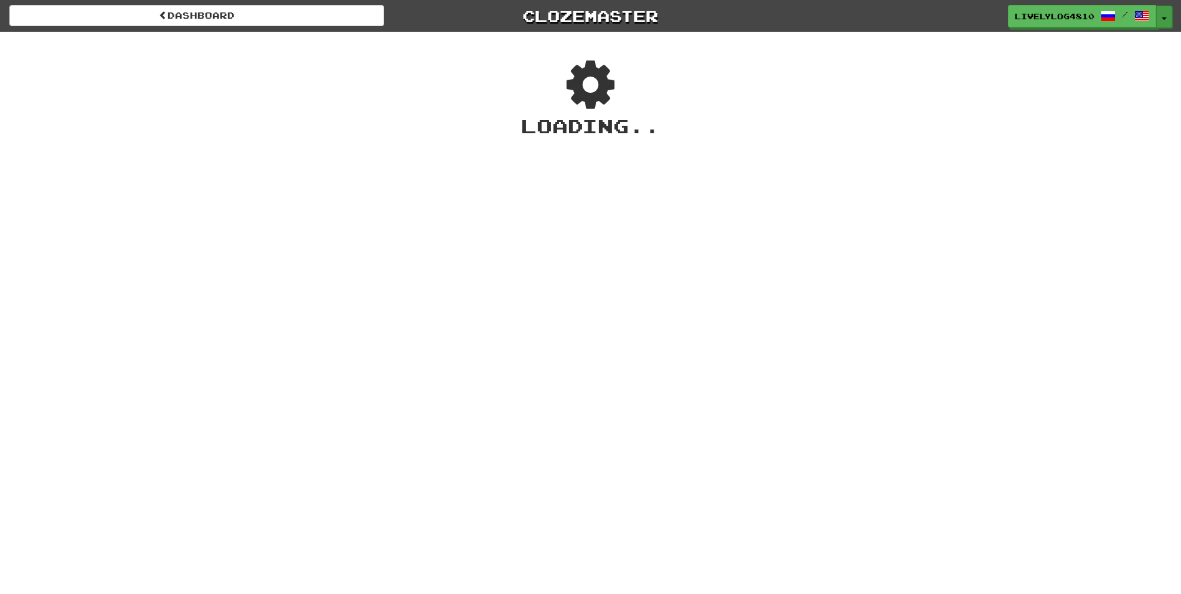
click at [1157, 19] on button "Toggle Dropdown" at bounding box center [1164, 17] width 16 height 22
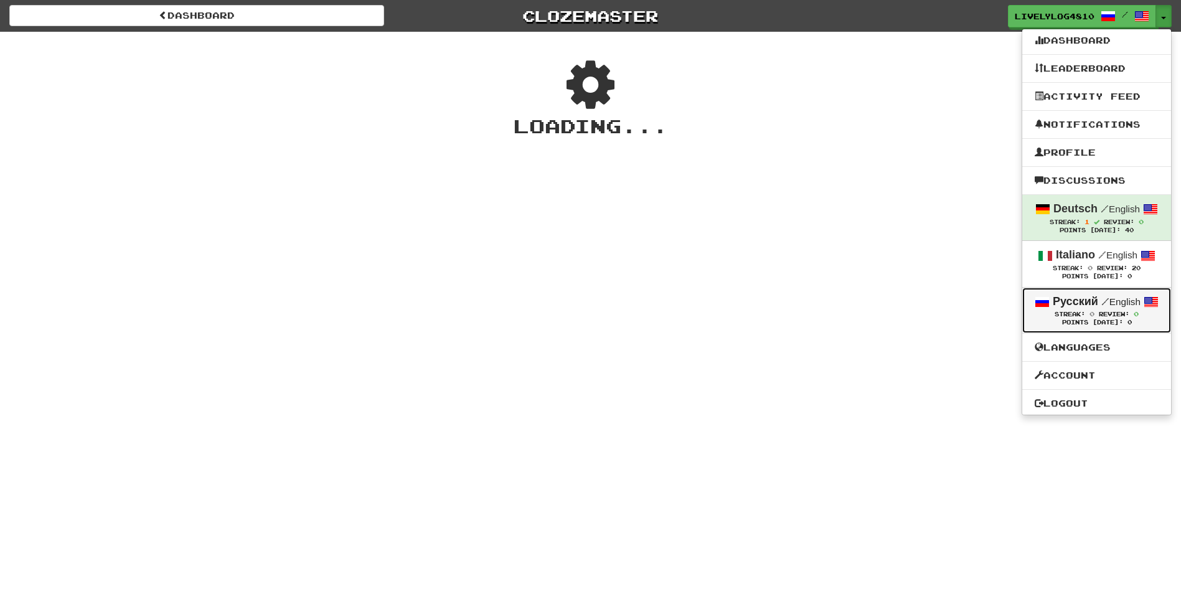
click at [1061, 318] on div "Streak: 0 Review: 0" at bounding box center [1096, 313] width 124 height 9
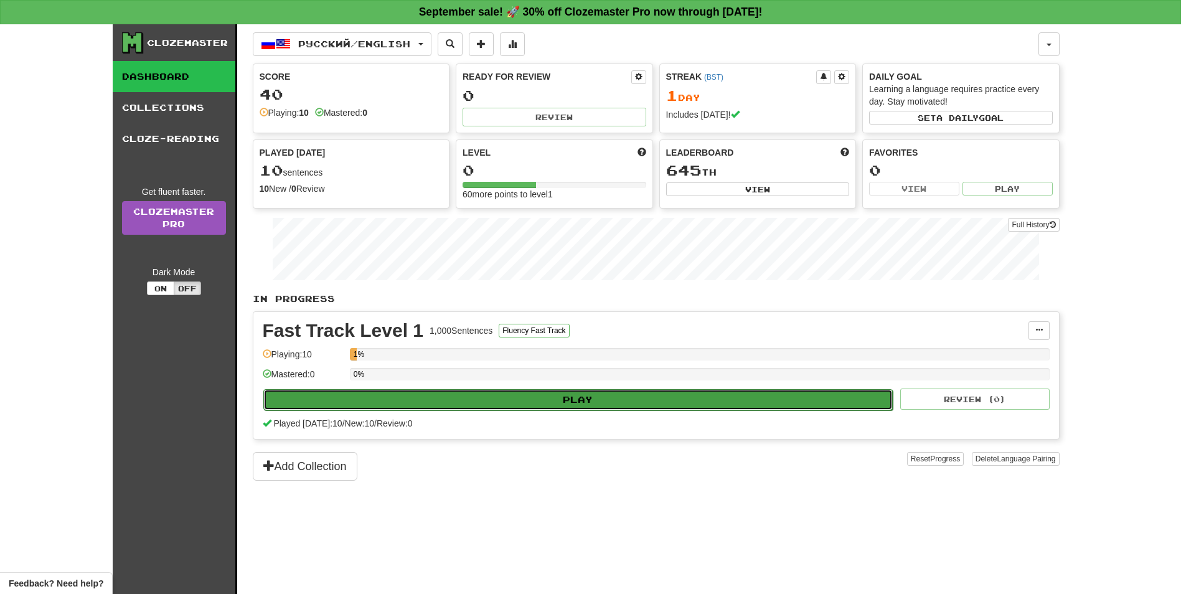
click at [643, 390] on button "Play" at bounding box center [578, 399] width 630 height 21
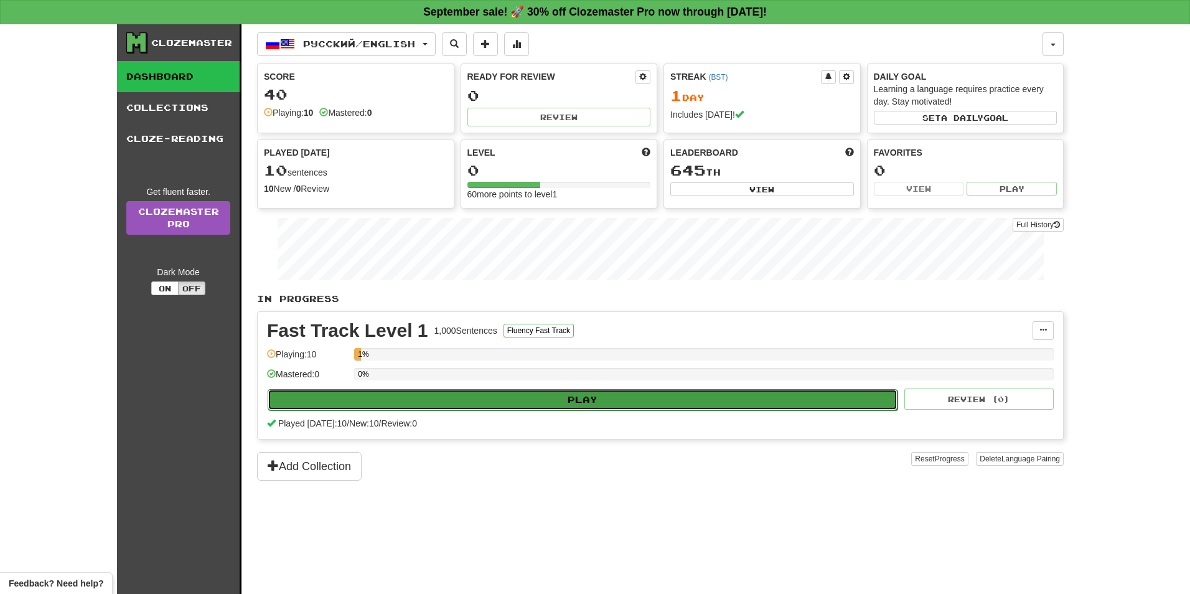
select select "**"
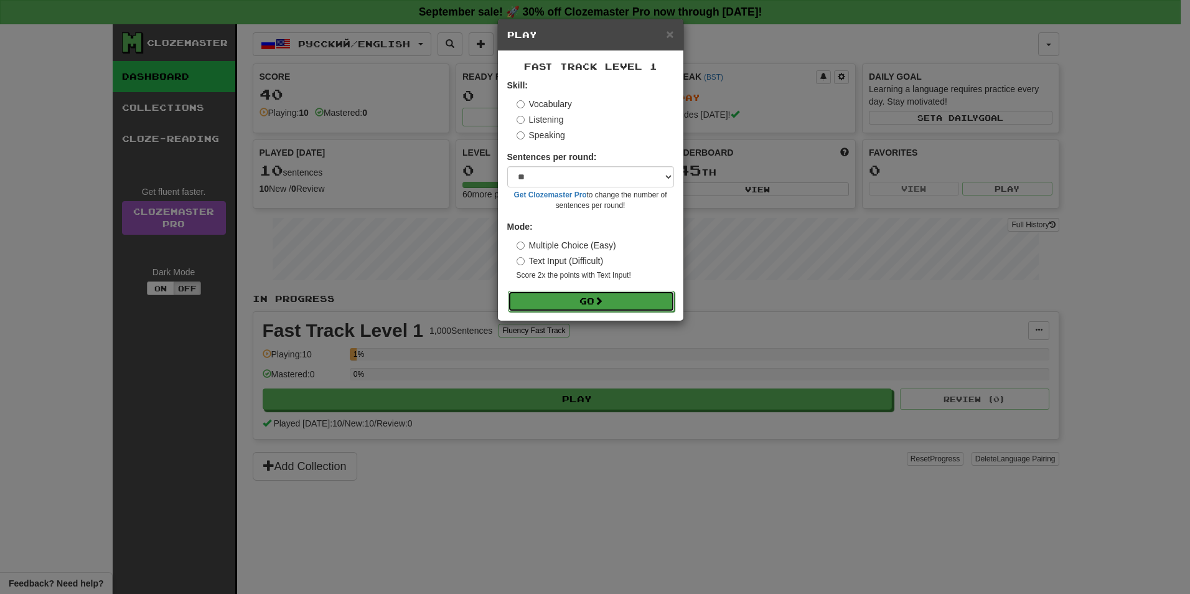
click at [634, 297] on button "Go" at bounding box center [591, 301] width 167 height 21
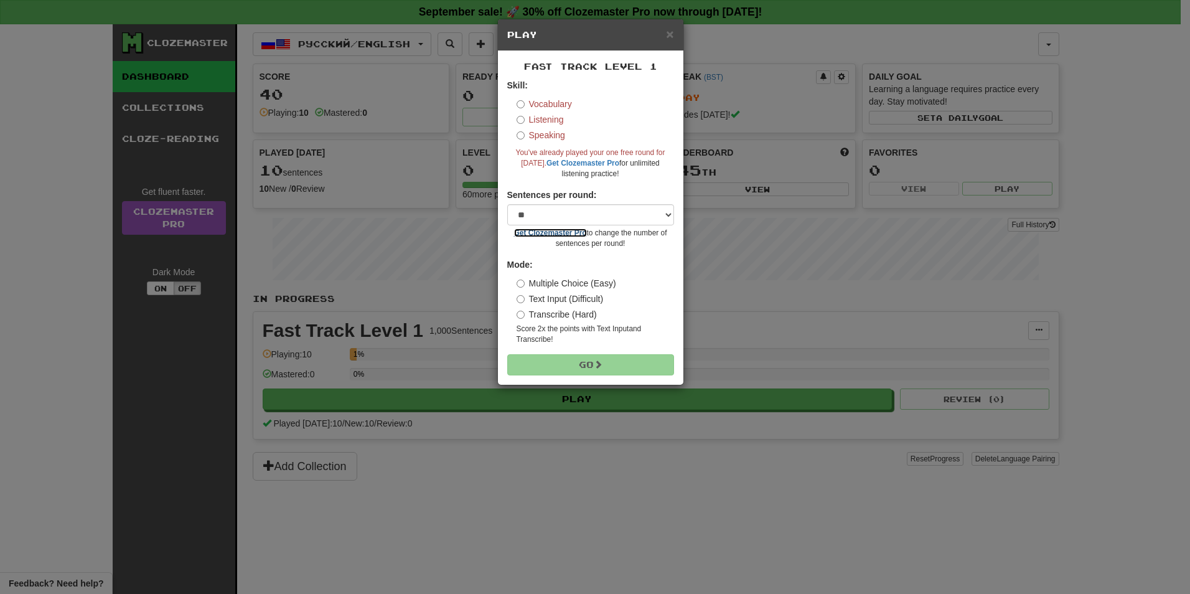
click at [575, 229] on link "Get Clozemaster Pro" at bounding box center [550, 232] width 73 height 9
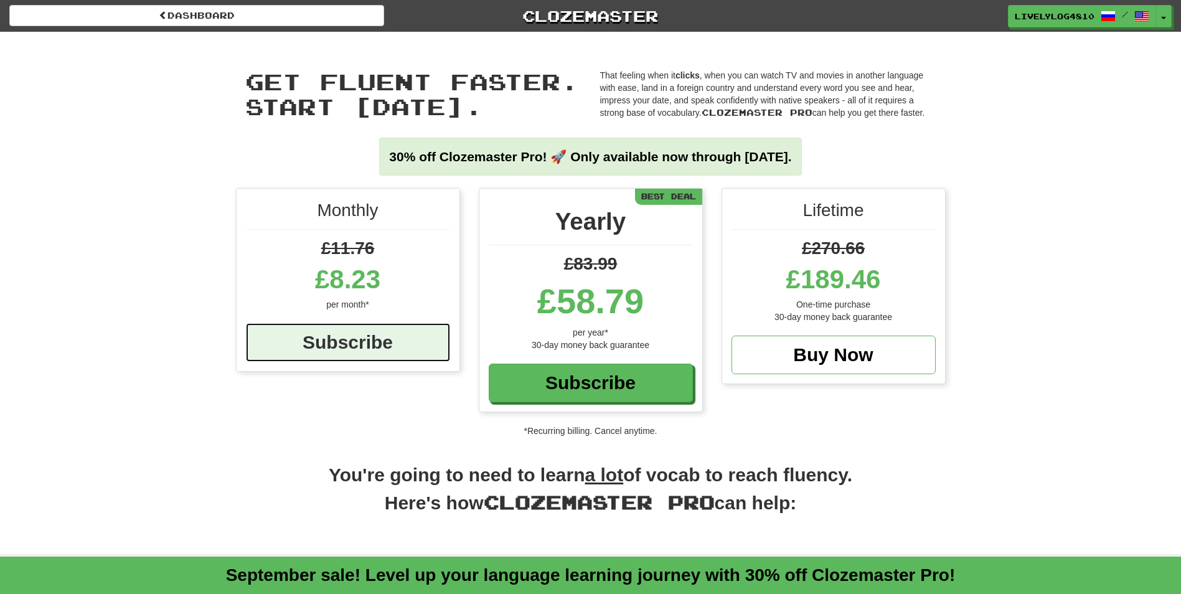
click at [385, 330] on div "Subscribe" at bounding box center [348, 342] width 204 height 39
